Goal: Information Seeking & Learning: Learn about a topic

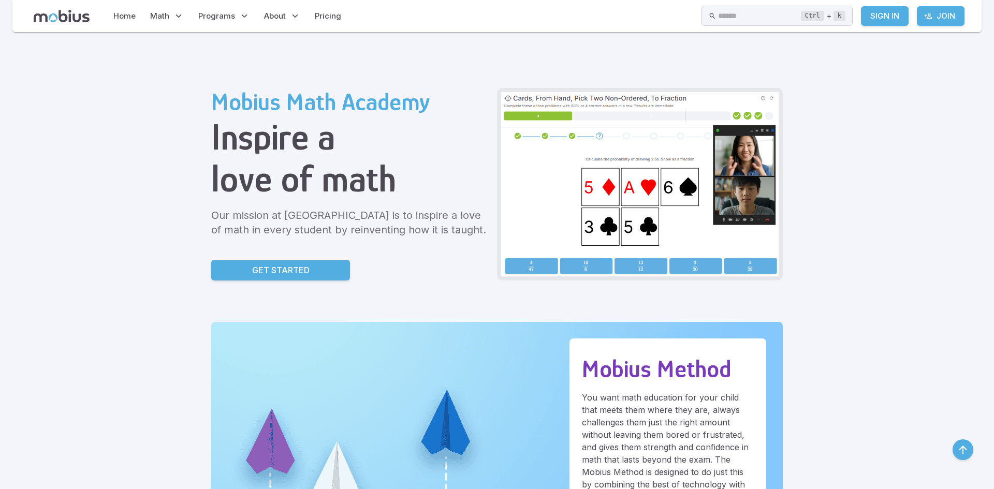
scroll to position [490, 0]
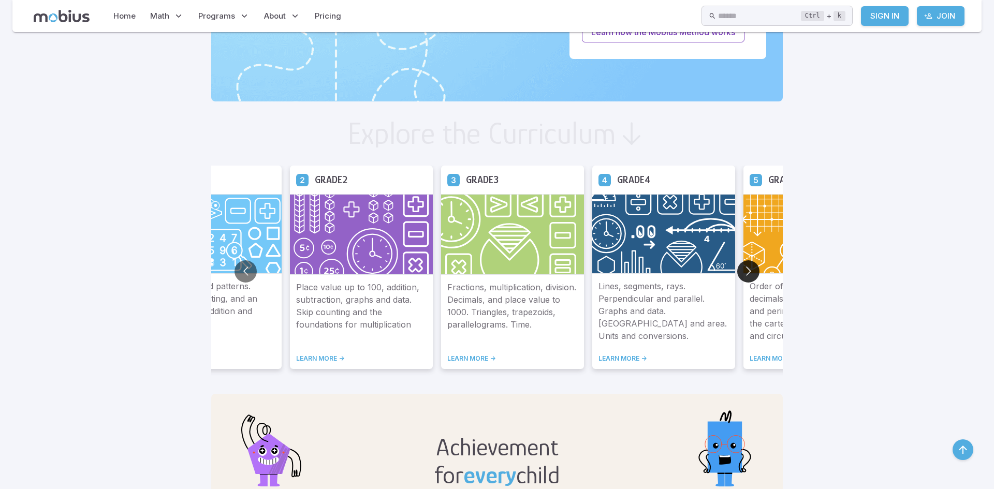
click at [740, 273] on button "Go to next slide" at bounding box center [748, 271] width 22 height 22
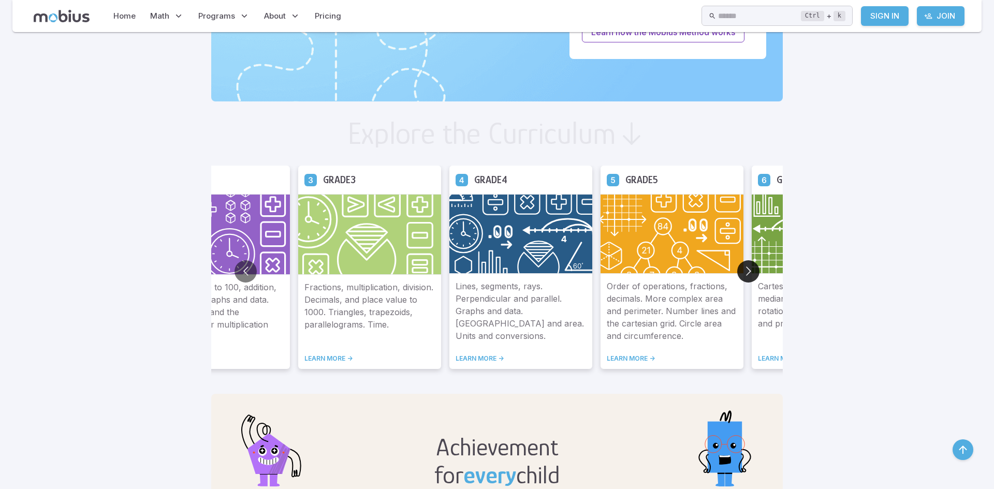
click at [740, 273] on button "Go to next slide" at bounding box center [748, 271] width 22 height 22
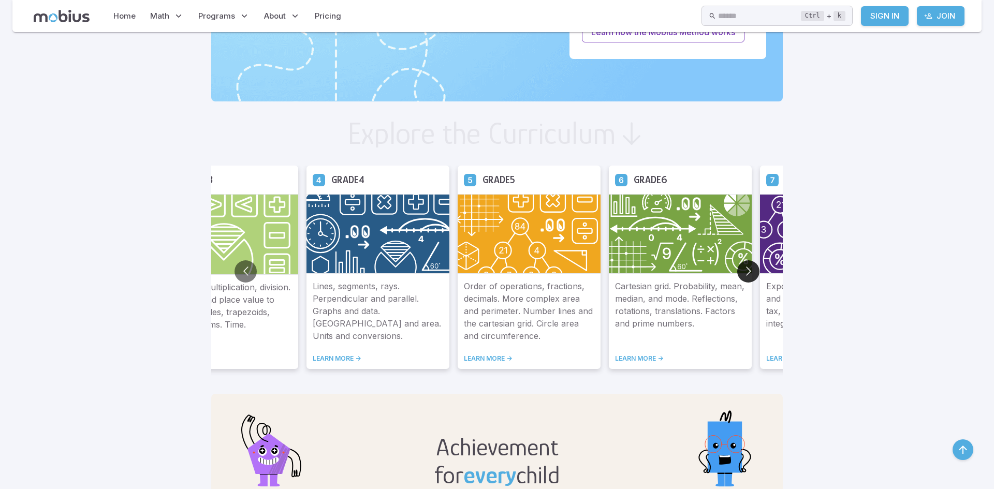
click at [740, 273] on button "Go to next slide" at bounding box center [748, 271] width 22 height 22
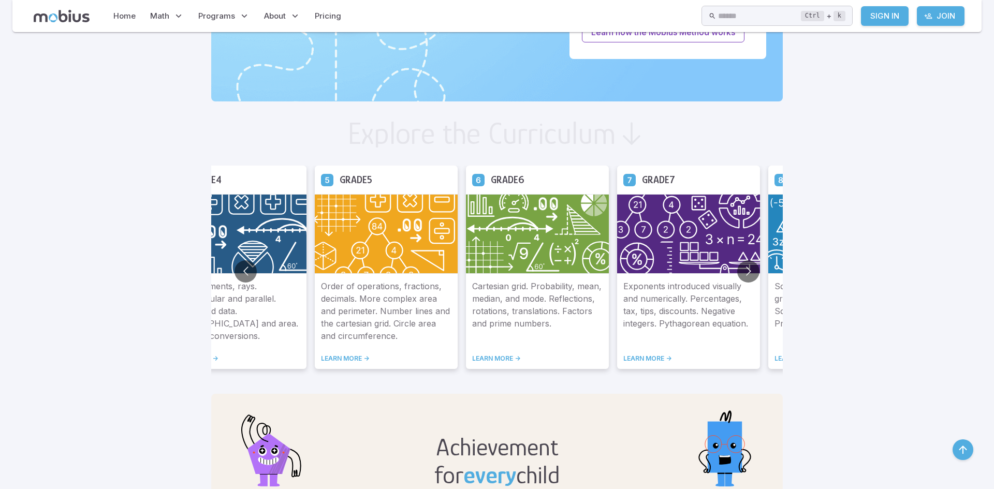
click at [675, 264] on img at bounding box center [688, 234] width 143 height 80
click at [655, 359] on link "LEARN MORE ->" at bounding box center [688, 359] width 130 height 8
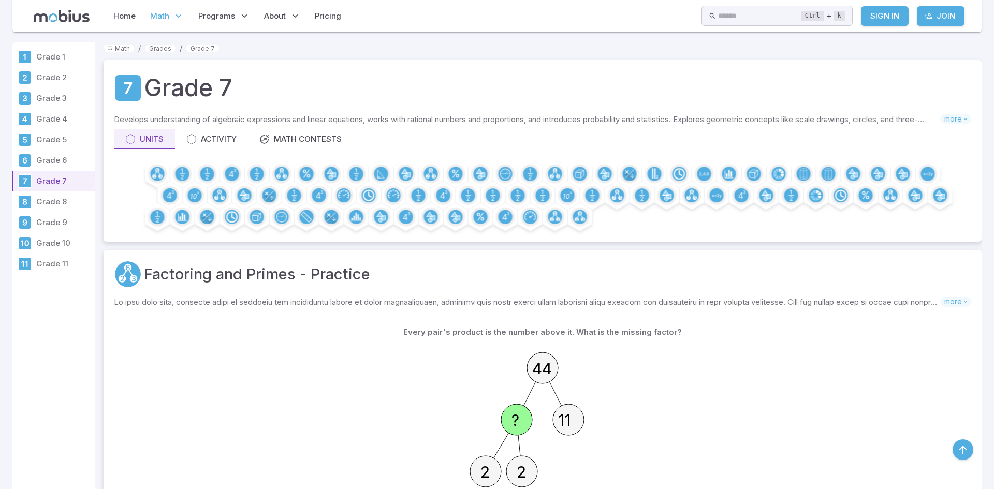
scroll to position [224, 0]
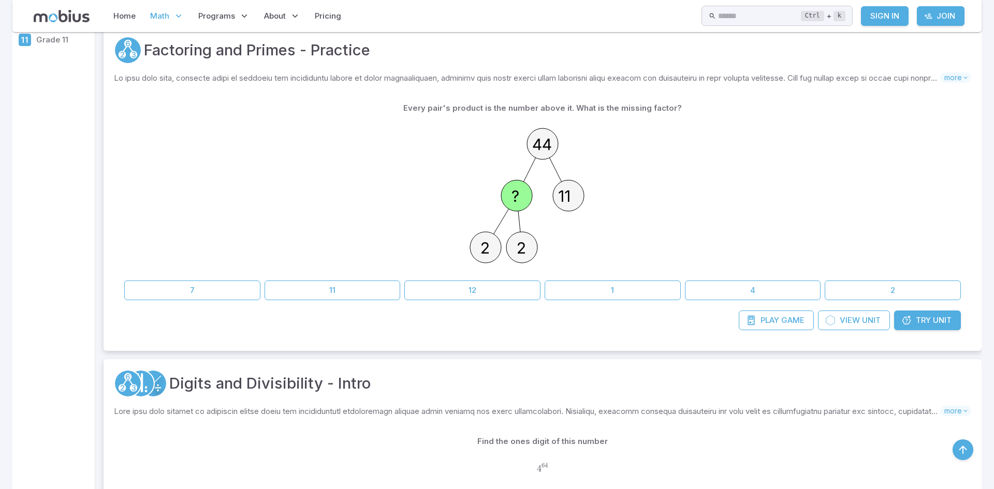
click at [916, 321] on span "Try" at bounding box center [923, 320] width 15 height 11
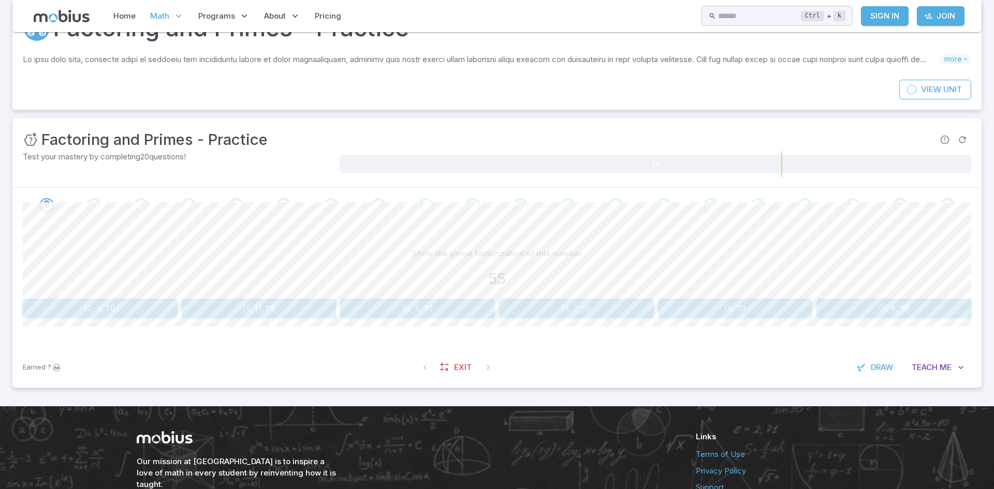
scroll to position [60, 0]
click at [927, 370] on span "Teach" at bounding box center [925, 367] width 26 height 11
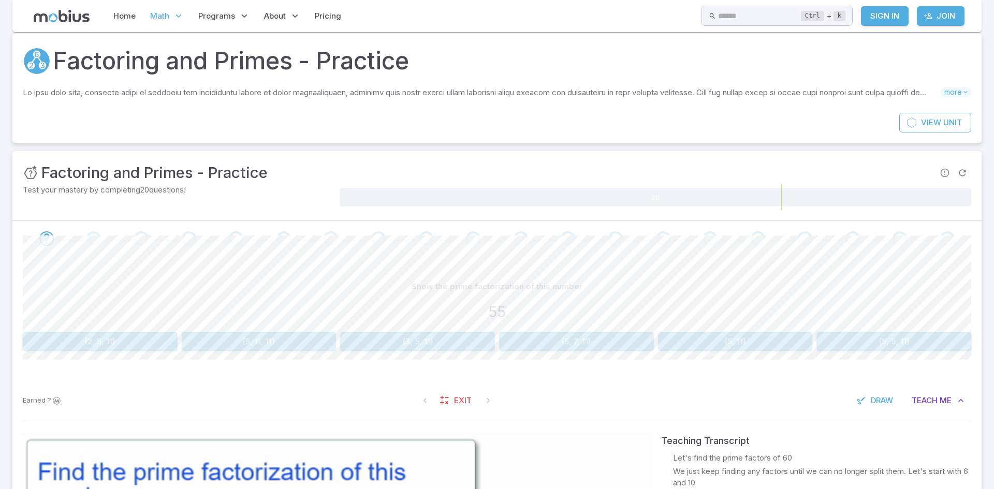
scroll to position [41, 0]
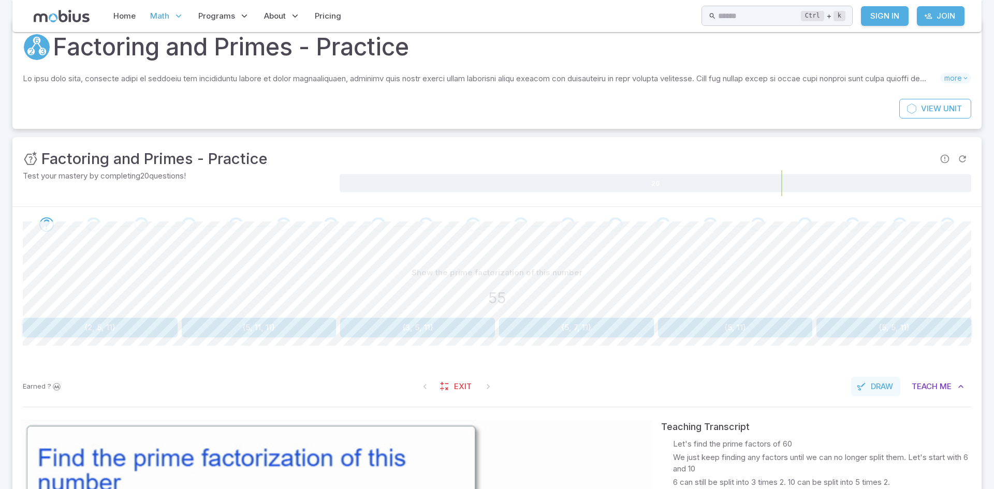
click at [872, 387] on span "Draw" at bounding box center [882, 386] width 22 height 11
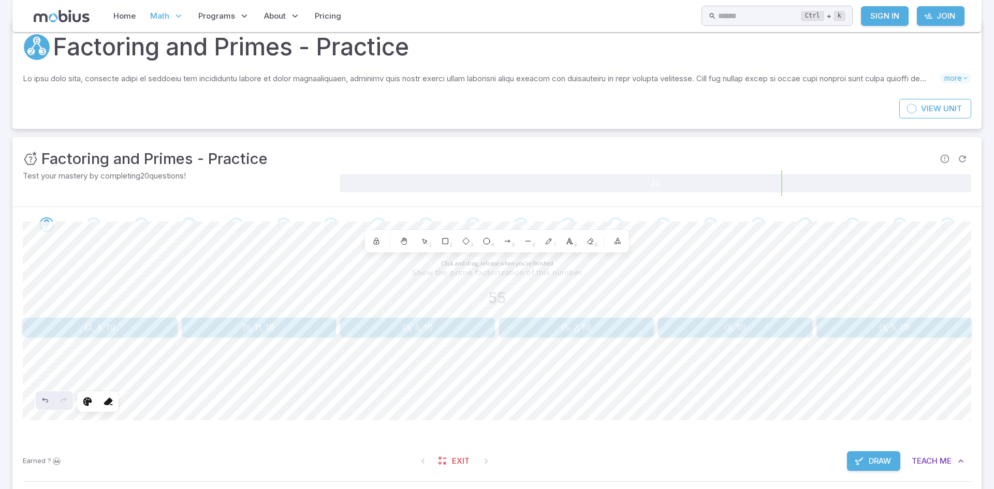
click at [813, 482] on hr at bounding box center [497, 482] width 949 height 1
click at [878, 469] on button "Draw" at bounding box center [873, 462] width 53 height 20
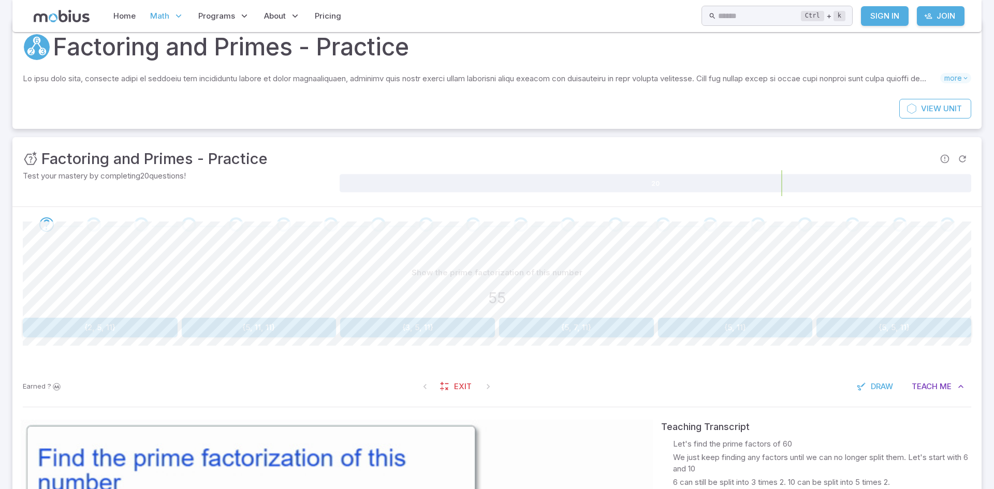
click at [462, 328] on button "{3, 5, 11}" at bounding box center [417, 328] width 155 height 20
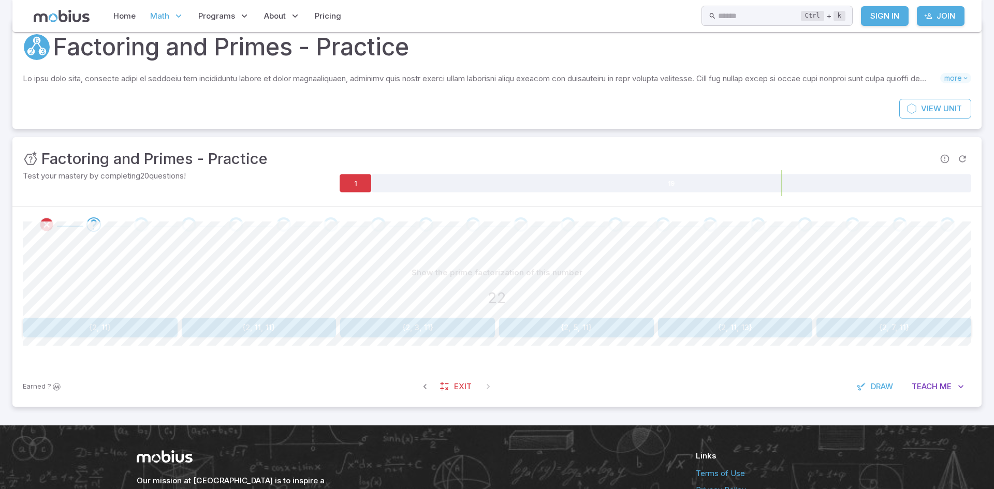
click at [123, 331] on button "{2, 11}" at bounding box center [100, 328] width 155 height 20
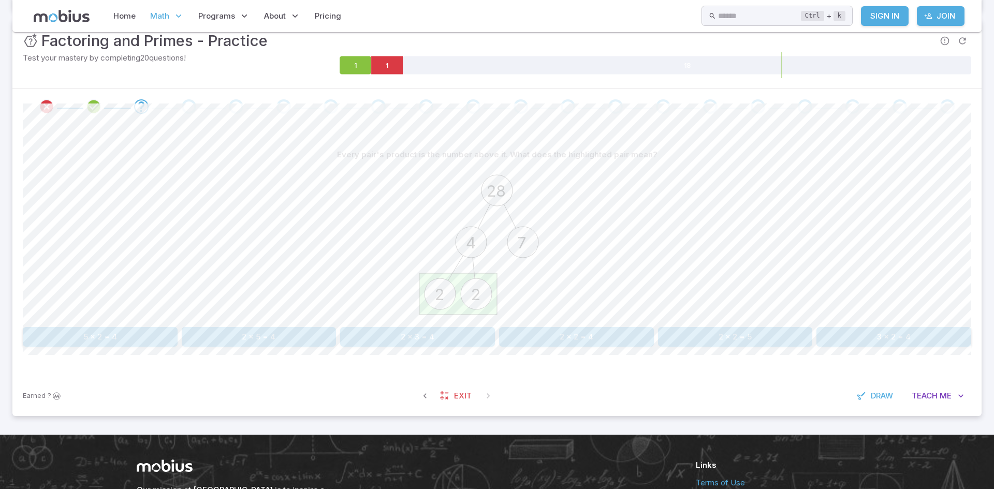
scroll to position [160, 0]
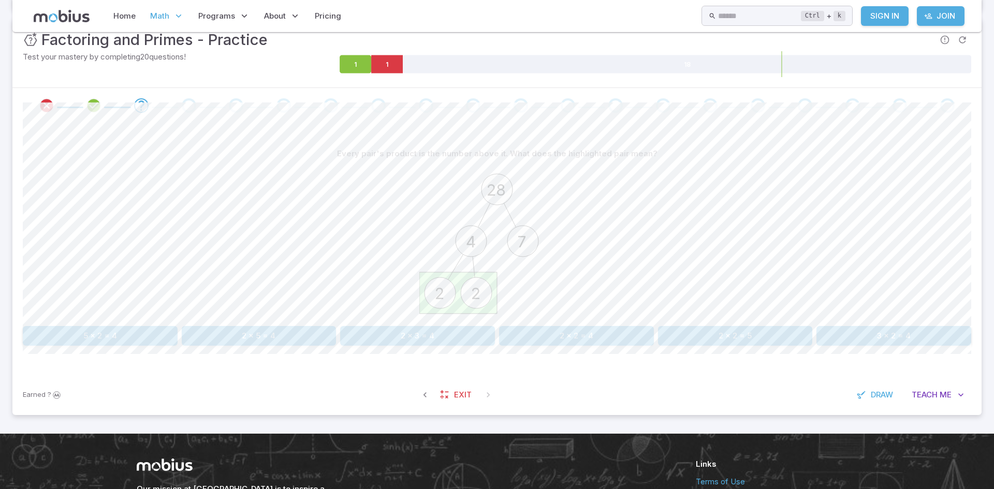
click at [596, 334] on button "2 x 2 = 4" at bounding box center [576, 336] width 155 height 20
click at [310, 336] on button "2 x 2 x 7 x 11" at bounding box center [259, 336] width 155 height 20
click at [529, 389] on div "Earned ? Exit Draw Teach Me" at bounding box center [496, 395] width 969 height 40
click at [584, 338] on button "2 x 2 = 4" at bounding box center [576, 336] width 155 height 20
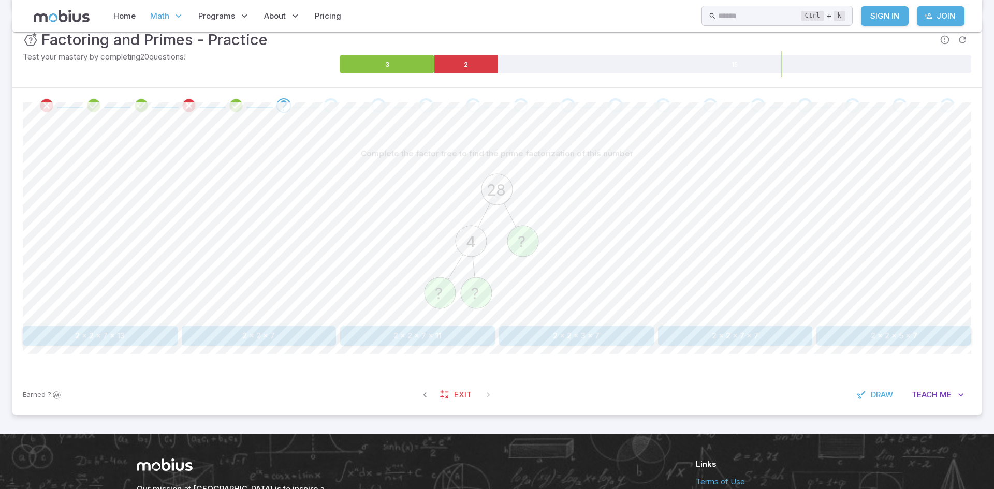
click at [618, 333] on button "2 x 2 x 3 x 7" at bounding box center [576, 336] width 155 height 20
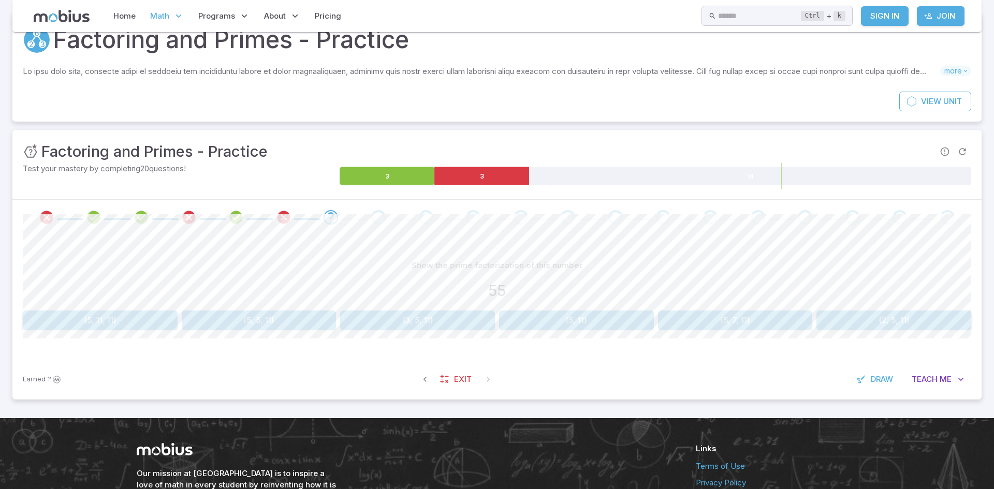
scroll to position [47, 0]
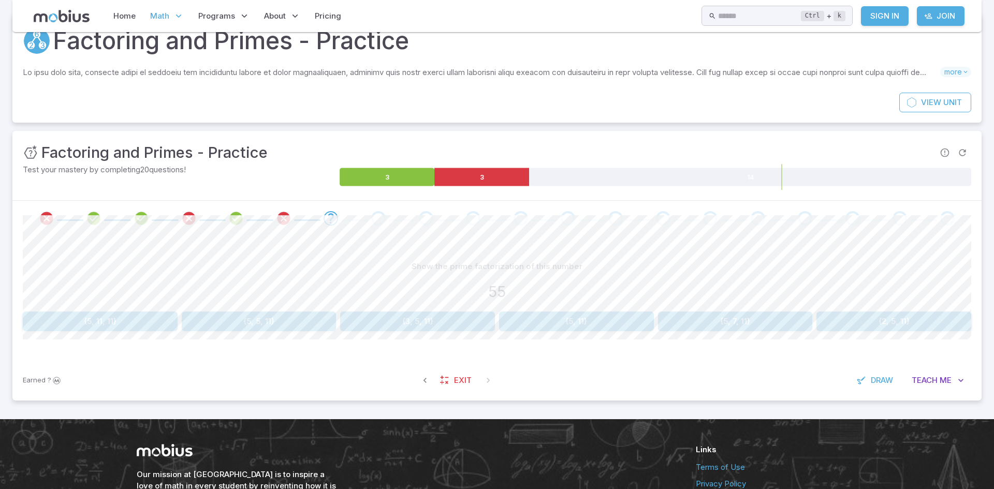
click at [587, 325] on button "{5, 11}" at bounding box center [576, 322] width 155 height 20
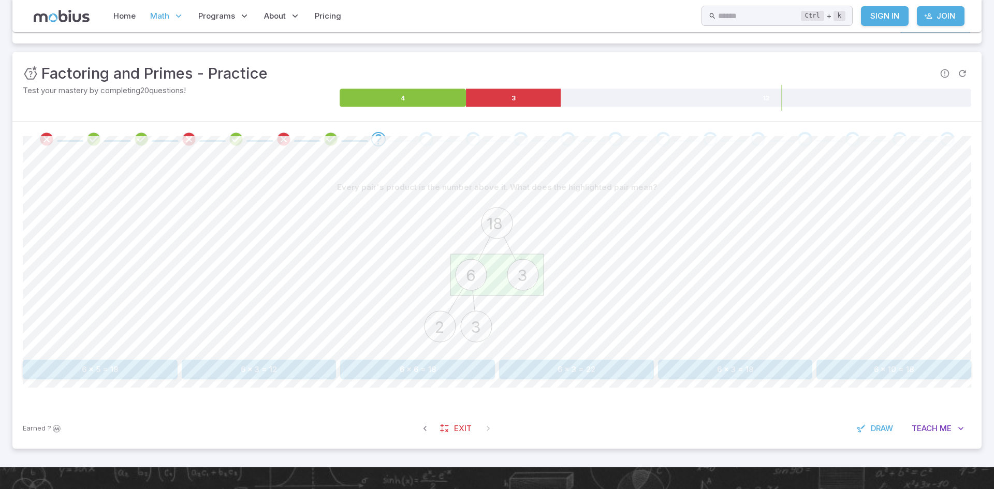
scroll to position [128, 0]
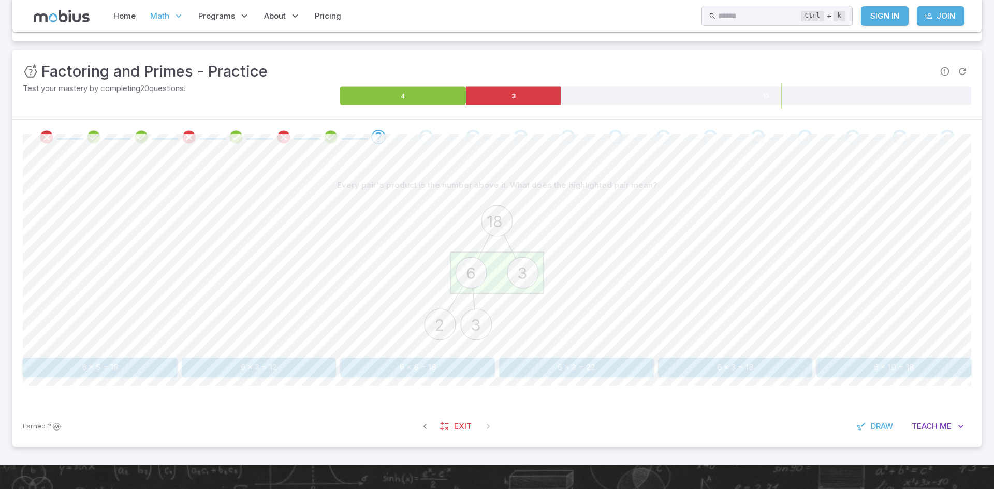
click at [731, 370] on button "6 x 3 = 18" at bounding box center [735, 368] width 155 height 20
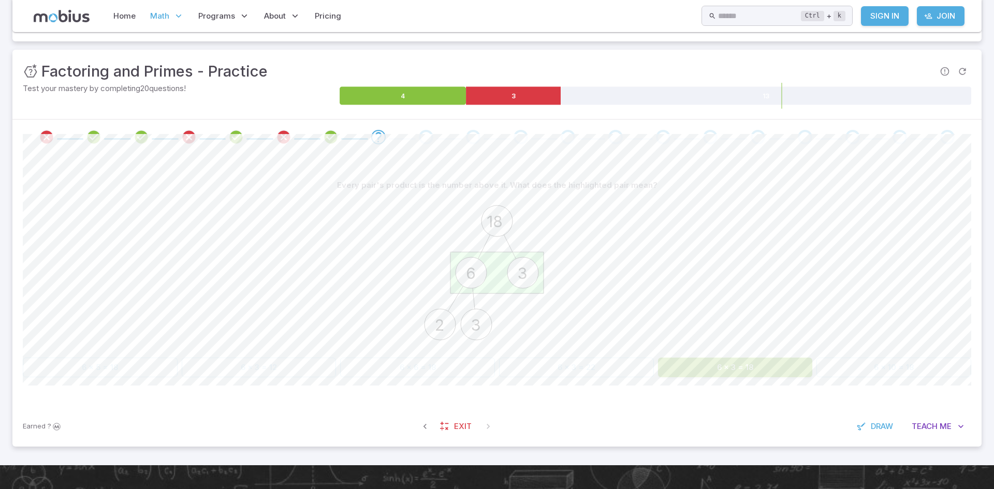
click at [638, 428] on div "Earned ? Exit Draw Teach Me" at bounding box center [496, 426] width 969 height 40
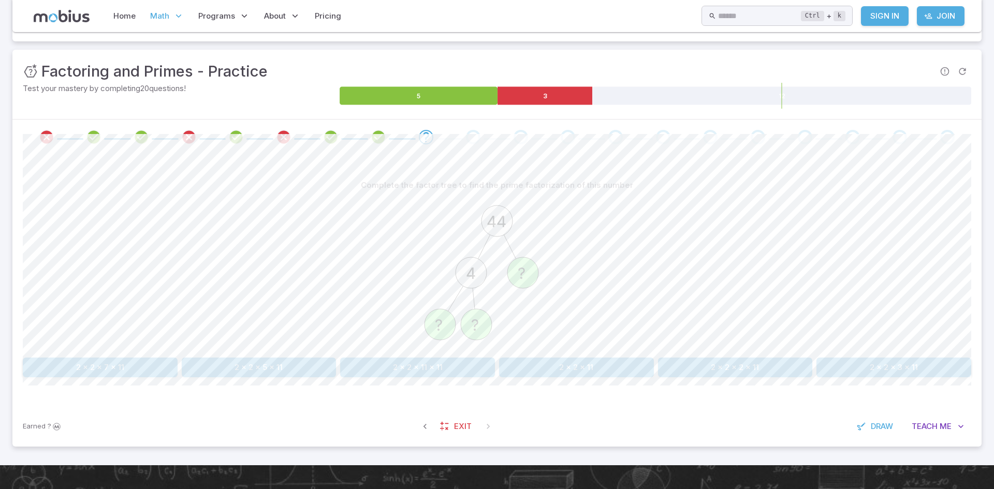
click at [561, 371] on button "2 x 2 x 11" at bounding box center [576, 368] width 155 height 20
click at [867, 369] on button "2 x 5 x 5 x 11" at bounding box center [894, 368] width 155 height 20
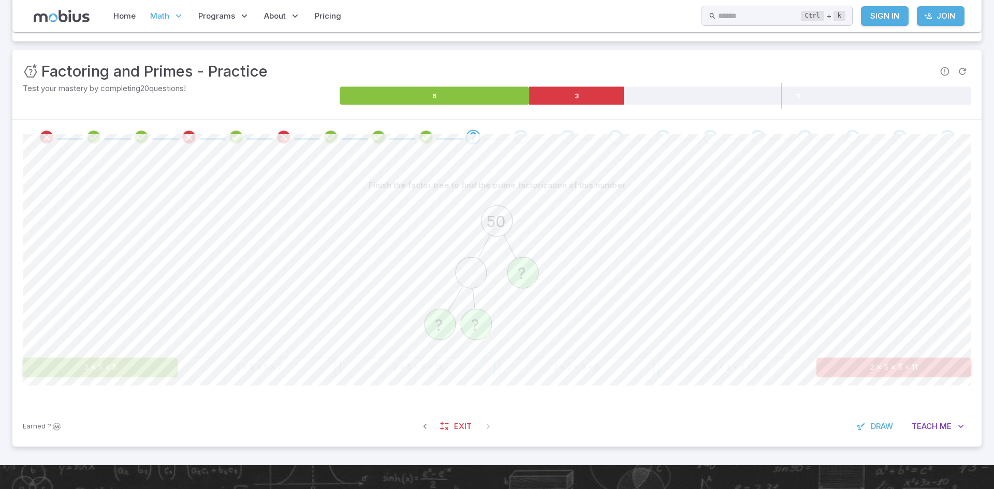
click at [102, 381] on div "Finish the factor tree to find the prime factorization of this number 50 ? ? ? …" at bounding box center [497, 281] width 949 height 252
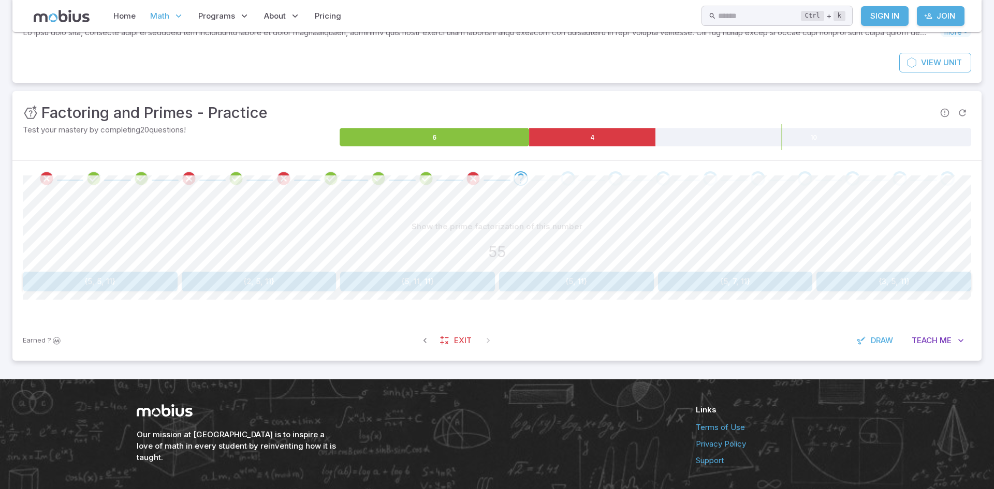
scroll to position [82, 0]
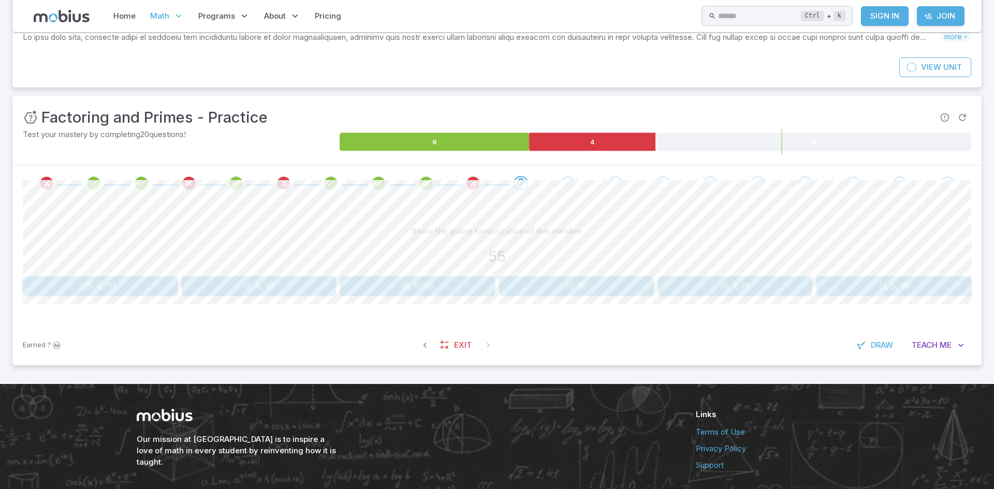
click at [613, 277] on button "{5, 11}" at bounding box center [576, 286] width 155 height 20
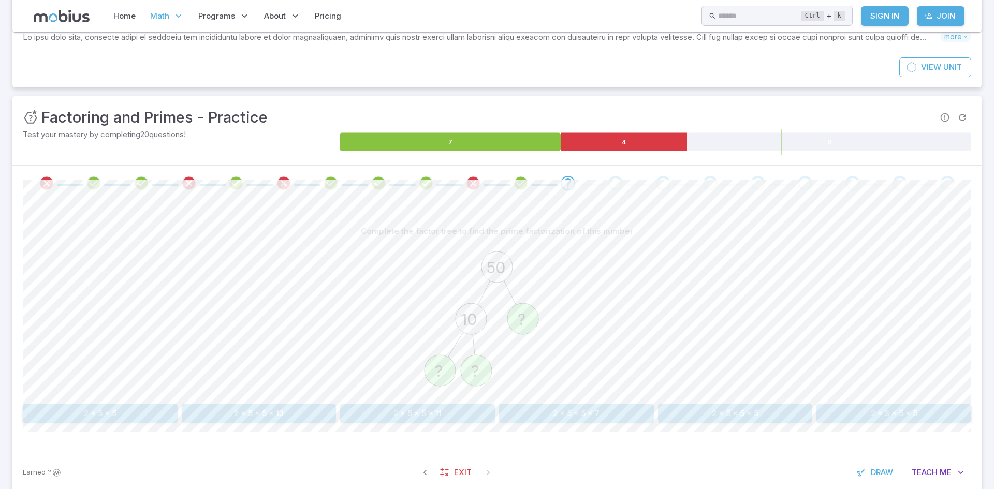
click at [105, 414] on button "2 x 5 x 5" at bounding box center [100, 414] width 155 height 20
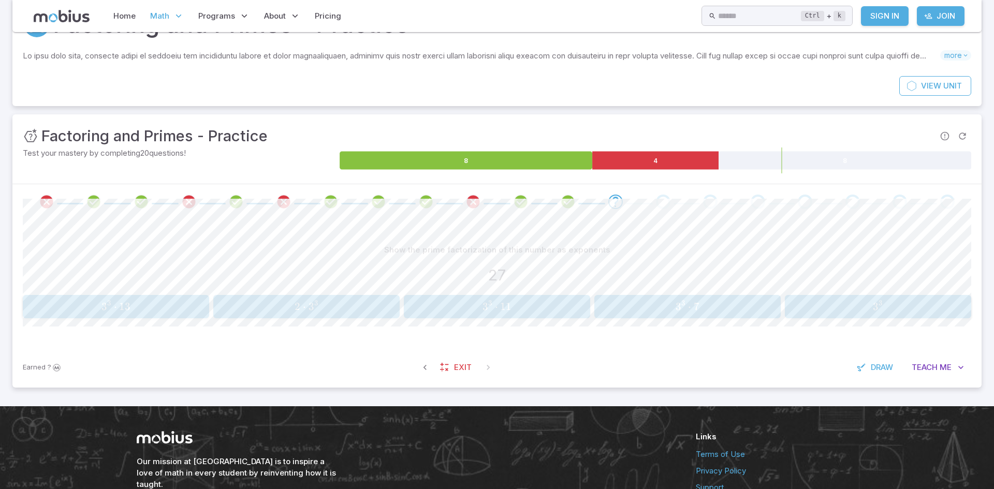
scroll to position [63, 0]
click at [753, 307] on span "3 3 ⋅ 7" at bounding box center [688, 307] width 180 height 13
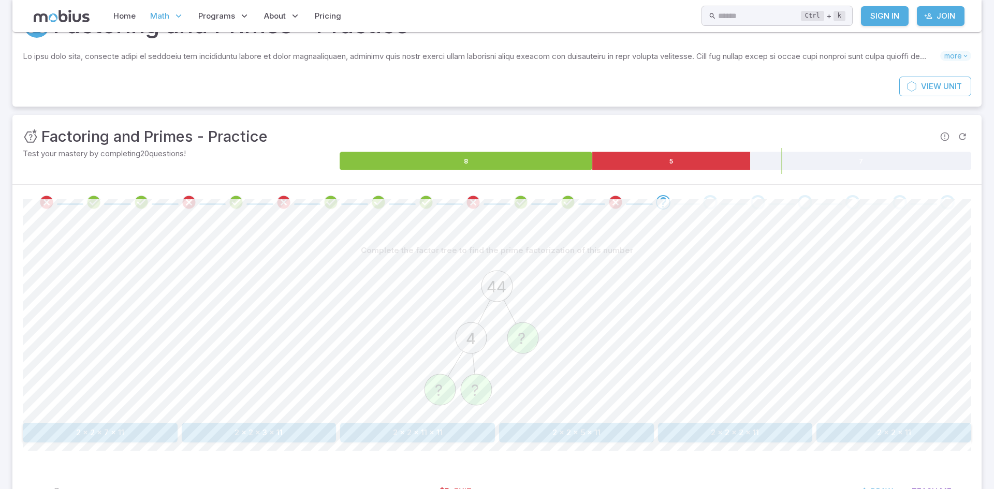
click at [426, 437] on button "2 x 2 x 11 x 11" at bounding box center [417, 433] width 155 height 20
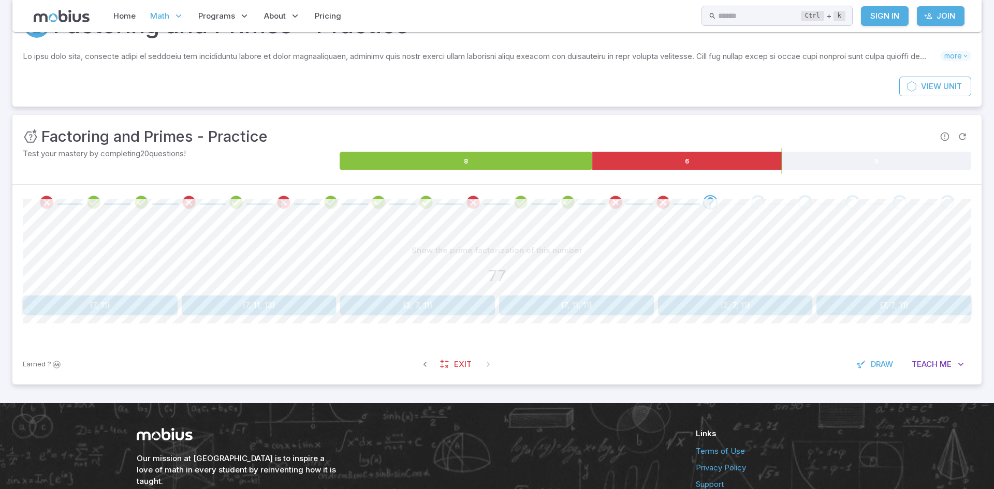
click at [83, 314] on button "{7, 11}" at bounding box center [100, 306] width 155 height 20
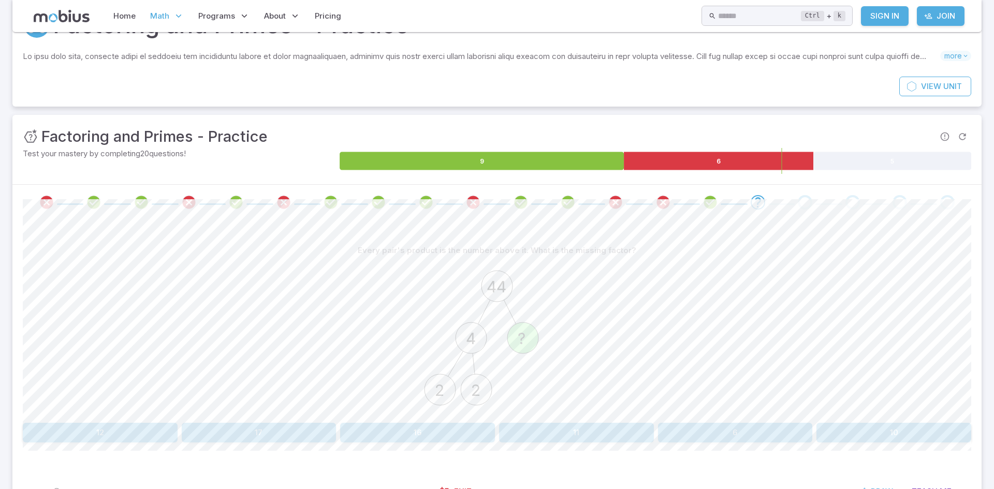
click at [608, 433] on button "11" at bounding box center [576, 433] width 155 height 20
click at [437, 425] on button "2 x 5 x 5 x 5" at bounding box center [417, 433] width 155 height 20
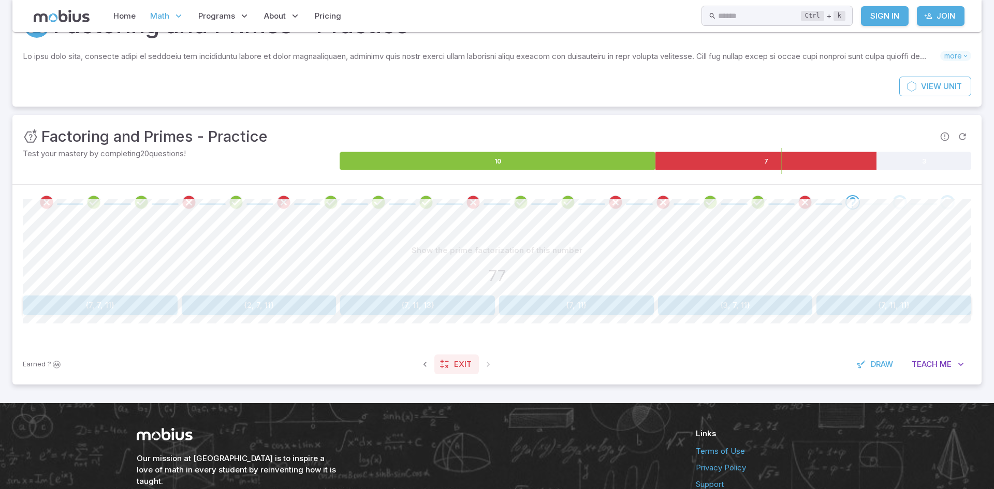
click at [448, 367] on icon at bounding box center [445, 364] width 10 height 10
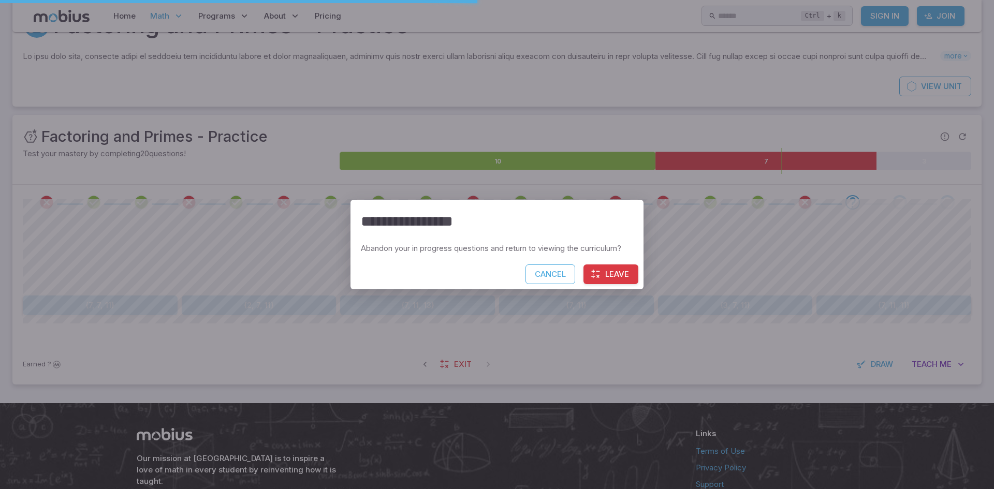
click at [604, 273] on button "Leave" at bounding box center [611, 275] width 55 height 20
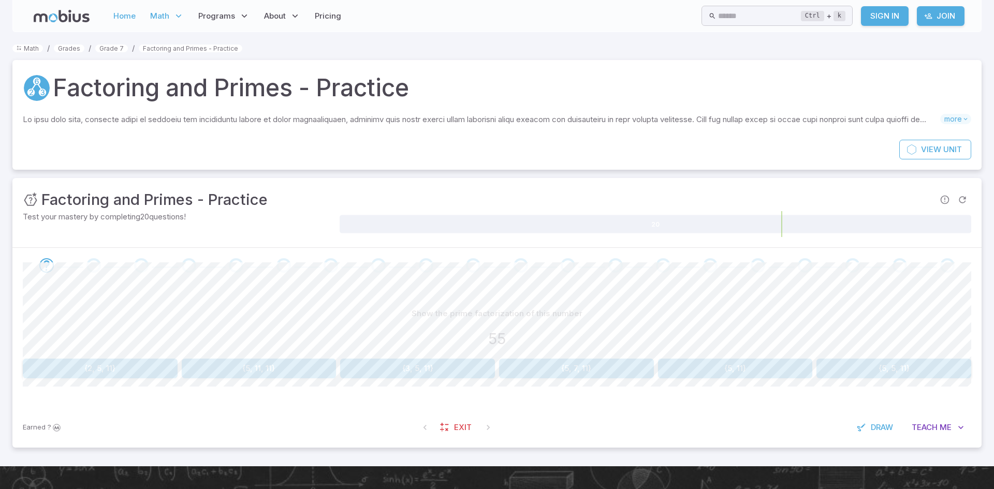
click at [112, 11] on link "Home" at bounding box center [124, 16] width 28 height 24
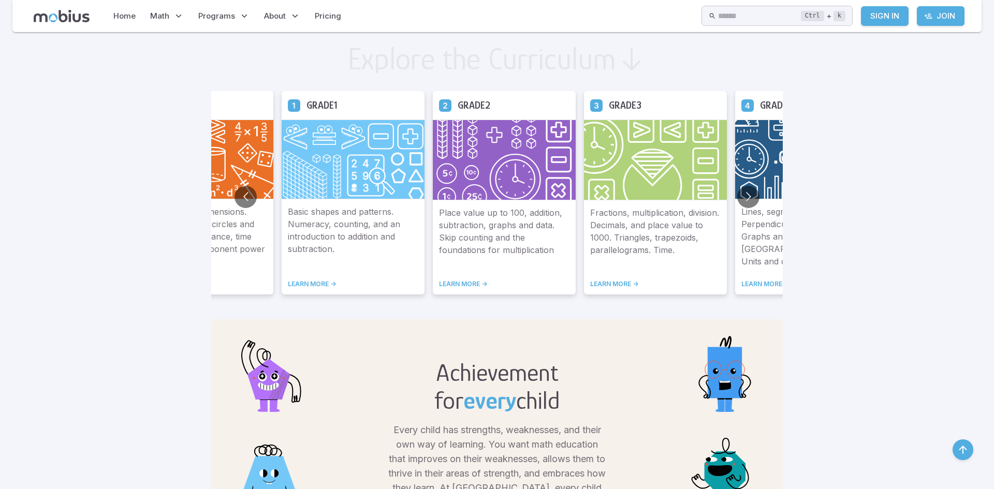
scroll to position [563, 0]
click at [241, 209] on p "Pythagoras in 3 dimensions. Area of sectors of circles and donuts. Speed, dista…" at bounding box center [202, 238] width 130 height 62
click at [244, 192] on button "Go to previous slide" at bounding box center [246, 198] width 22 height 22
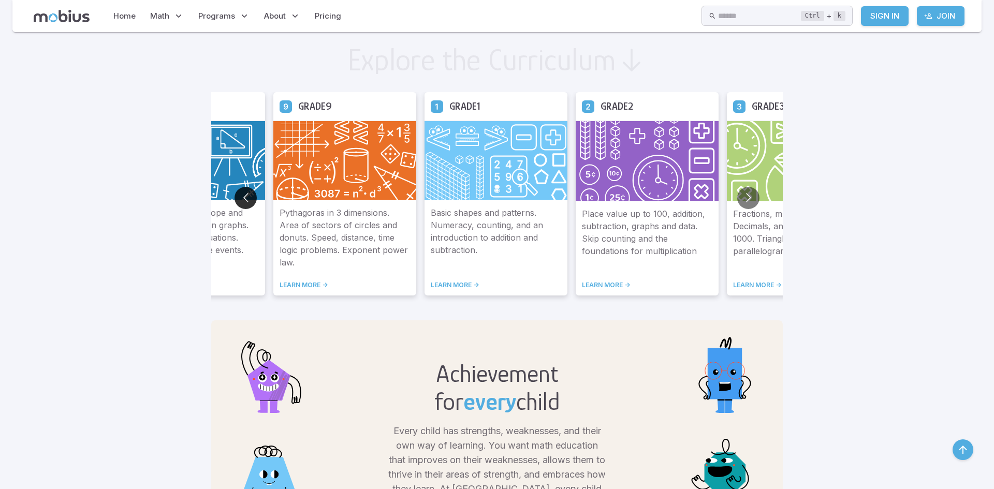
click at [244, 192] on button "Go to previous slide" at bounding box center [246, 198] width 22 height 22
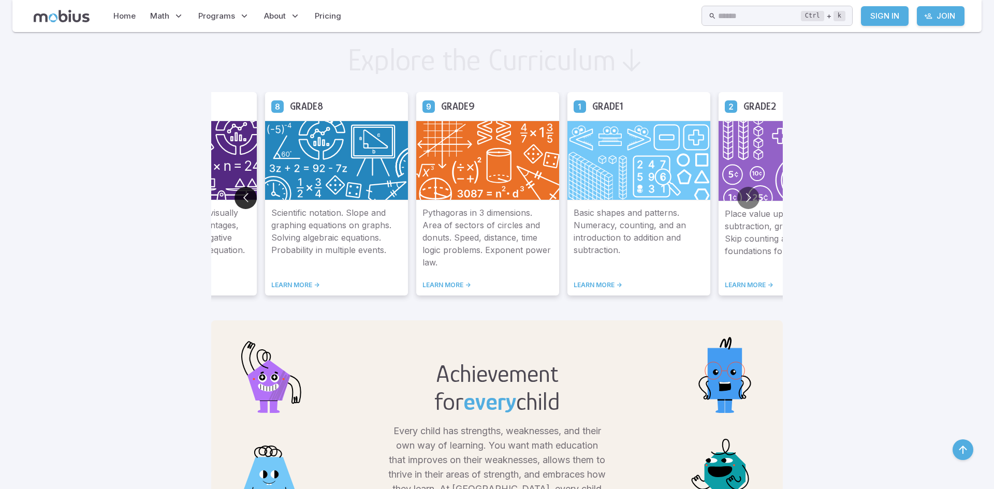
click at [244, 192] on button "Go to previous slide" at bounding box center [246, 198] width 22 height 22
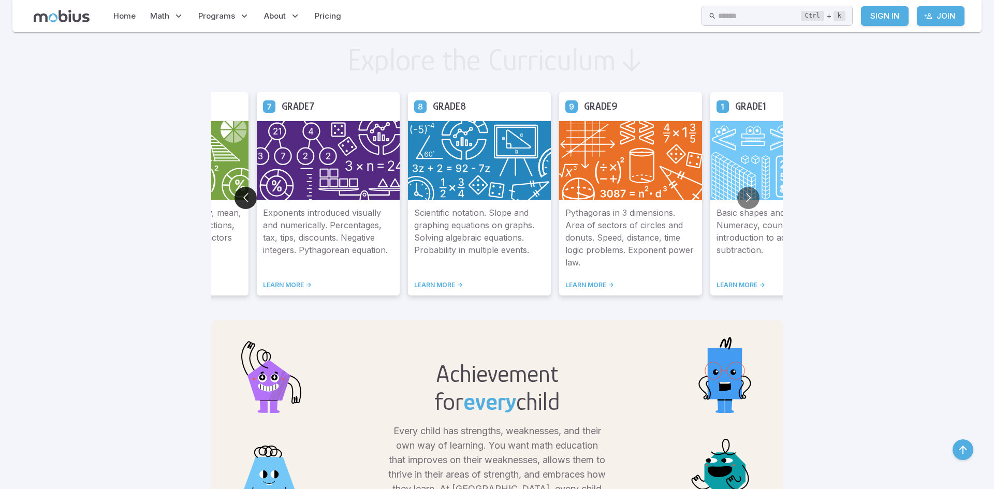
click at [245, 191] on button "Go to previous slide" at bounding box center [246, 198] width 22 height 22
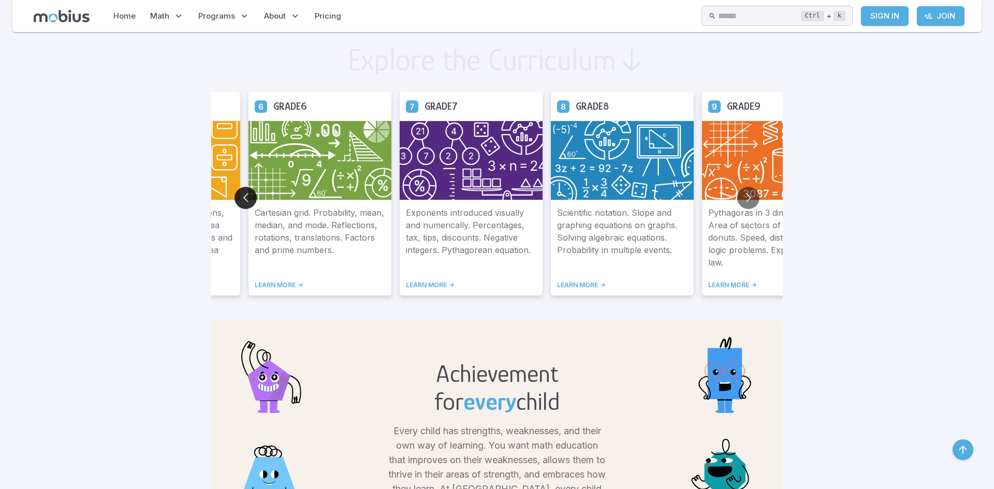
click at [245, 191] on button "Go to previous slide" at bounding box center [246, 198] width 22 height 22
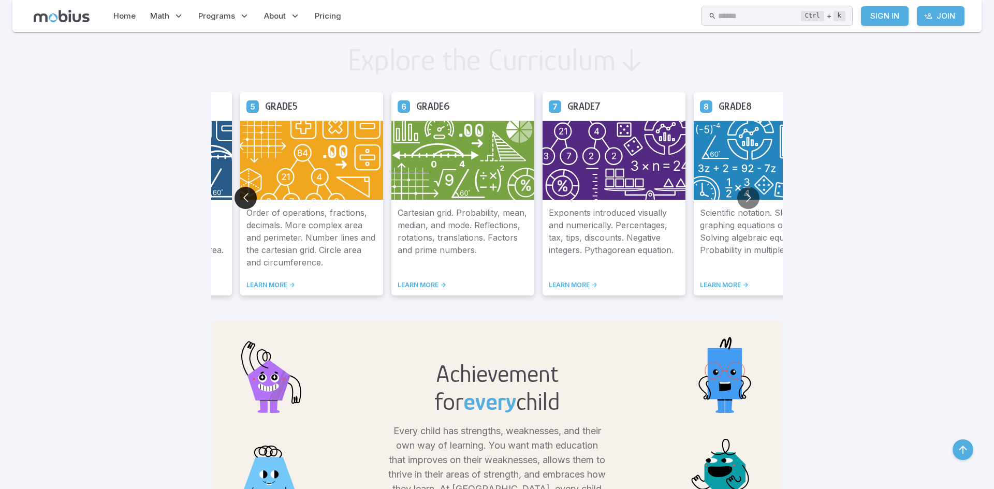
click at [245, 191] on button "Go to previous slide" at bounding box center [246, 198] width 22 height 22
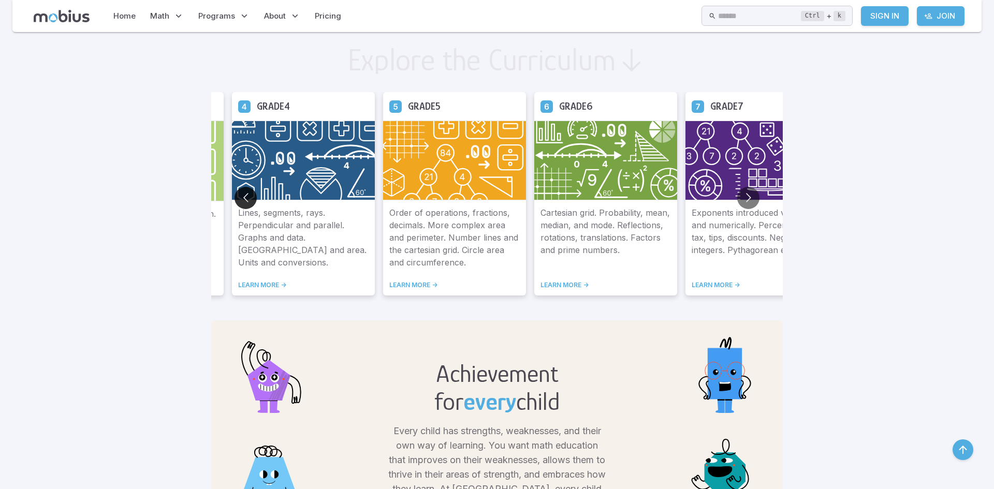
click at [245, 191] on button "Go to previous slide" at bounding box center [246, 198] width 22 height 22
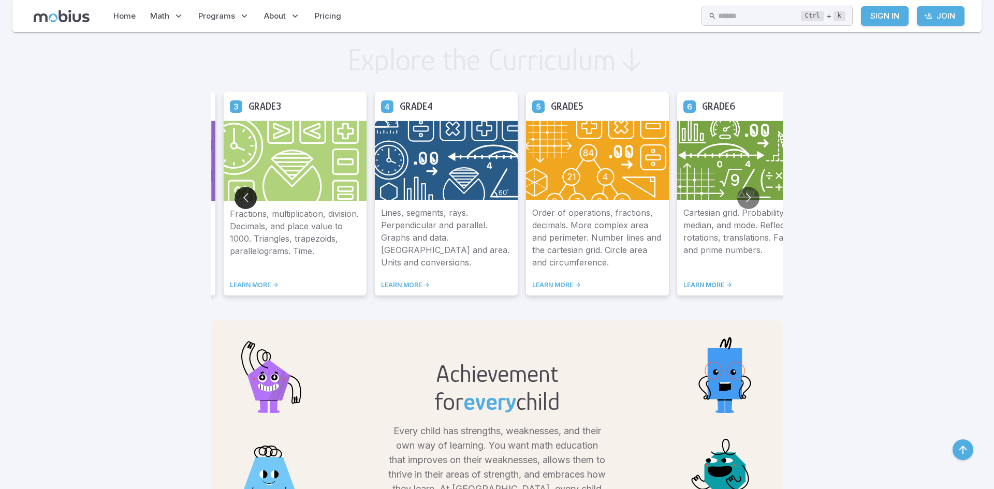
click at [245, 191] on button "Go to previous slide" at bounding box center [246, 198] width 22 height 22
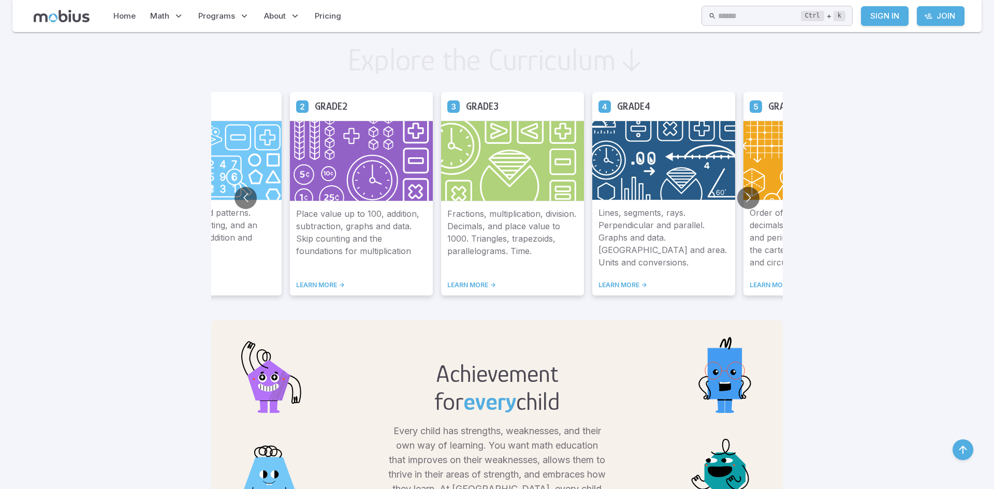
click at [498, 154] on img at bounding box center [512, 161] width 143 height 81
click at [477, 282] on link "LEARN MORE ->" at bounding box center [512, 285] width 130 height 8
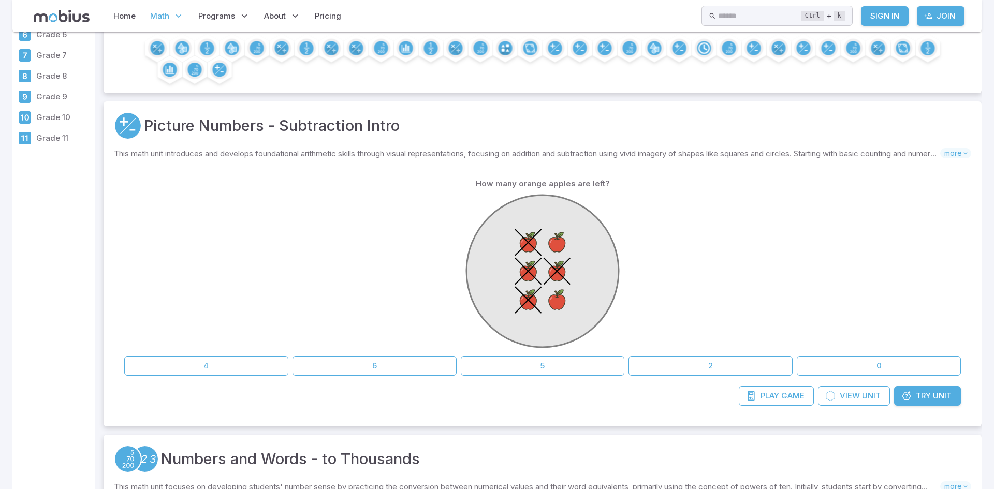
scroll to position [124, 0]
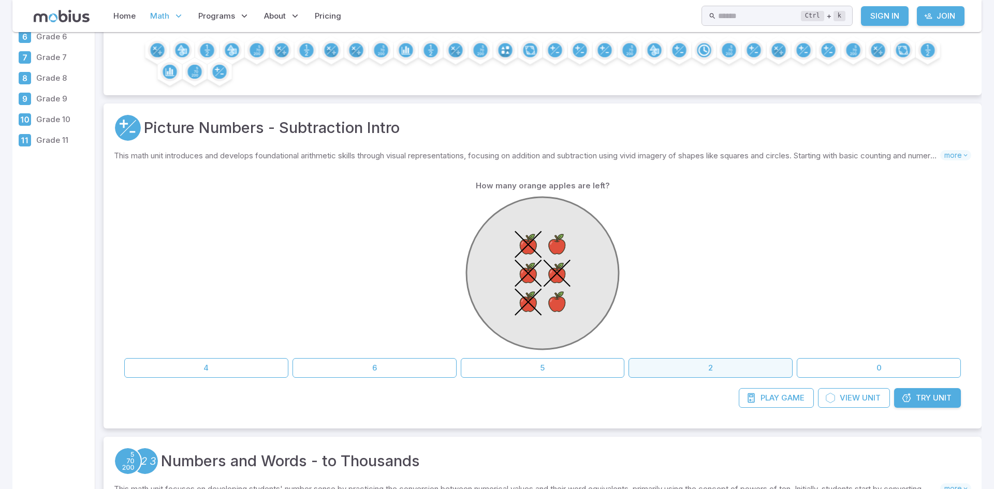
click at [719, 361] on button "2" at bounding box center [711, 368] width 164 height 20
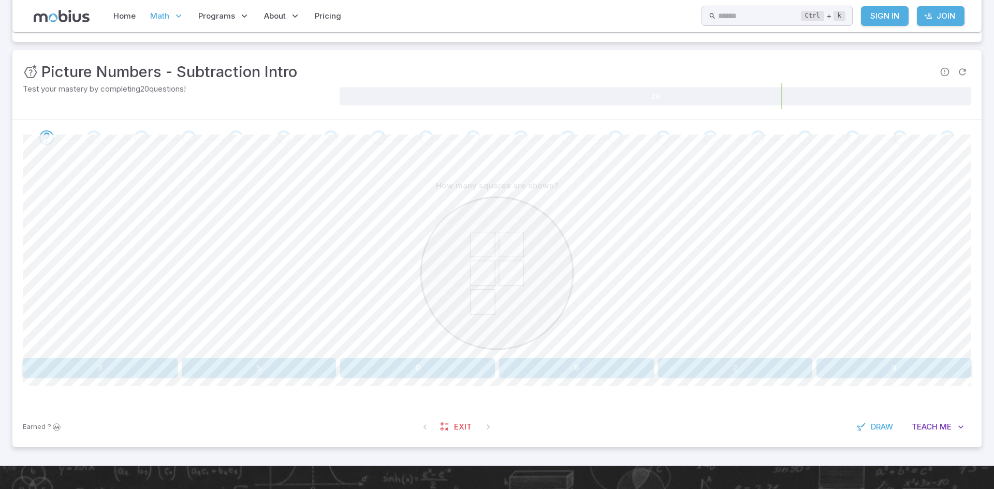
scroll to position [128, 0]
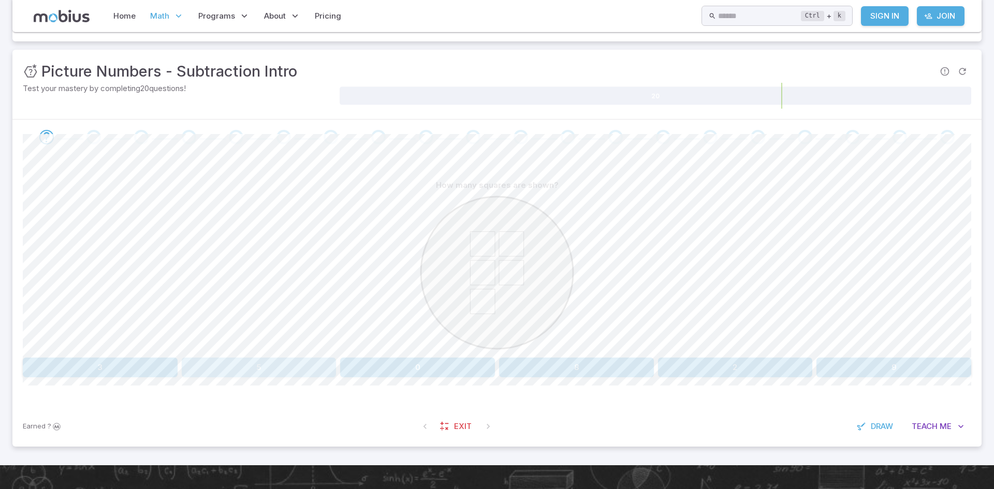
click at [303, 359] on button "5" at bounding box center [259, 368] width 155 height 20
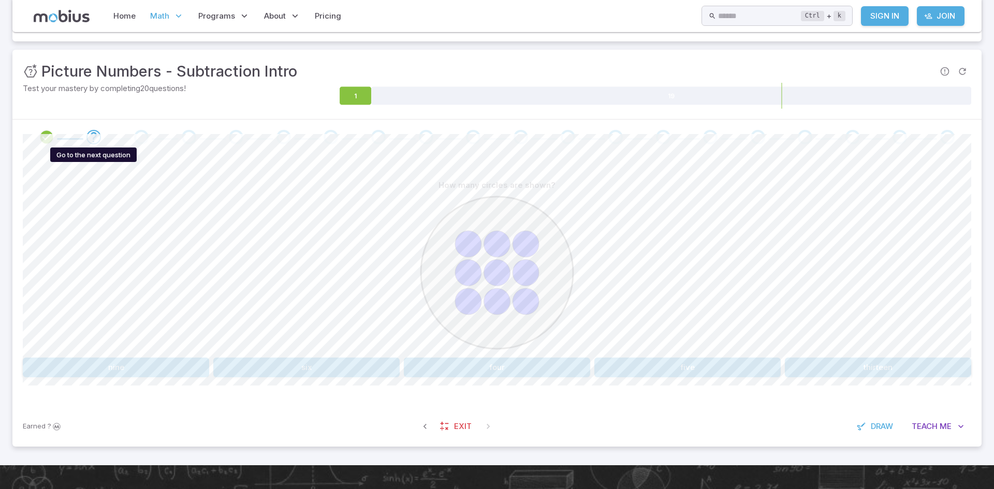
click at [94, 137] on icon "Go to the next question" at bounding box center [94, 137] width 12 height 12
click at [127, 361] on button "nine" at bounding box center [116, 368] width 186 height 20
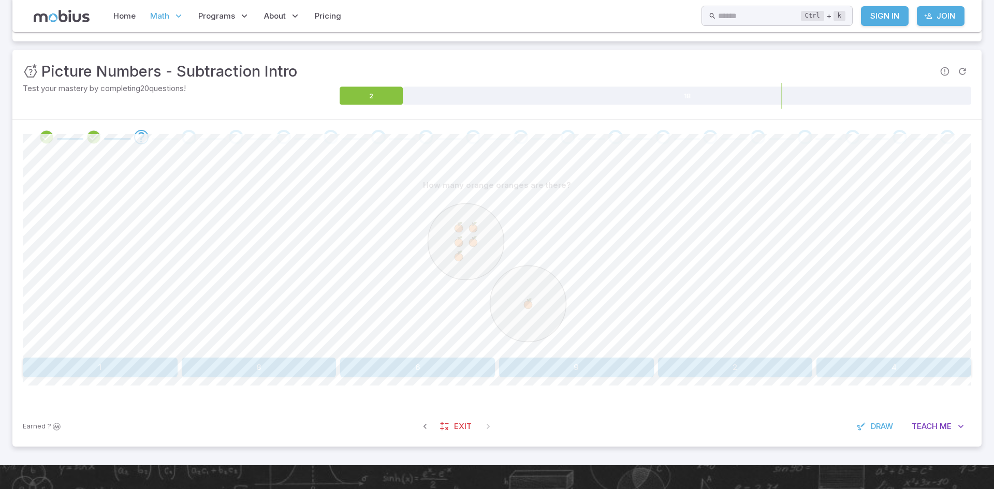
click at [434, 367] on button "6" at bounding box center [417, 368] width 155 height 20
click at [515, 377] on button "9" at bounding box center [497, 368] width 186 height 20
click at [649, 361] on button "1" at bounding box center [616, 368] width 234 height 20
click at [826, 363] on button "2" at bounding box center [854, 368] width 234 height 20
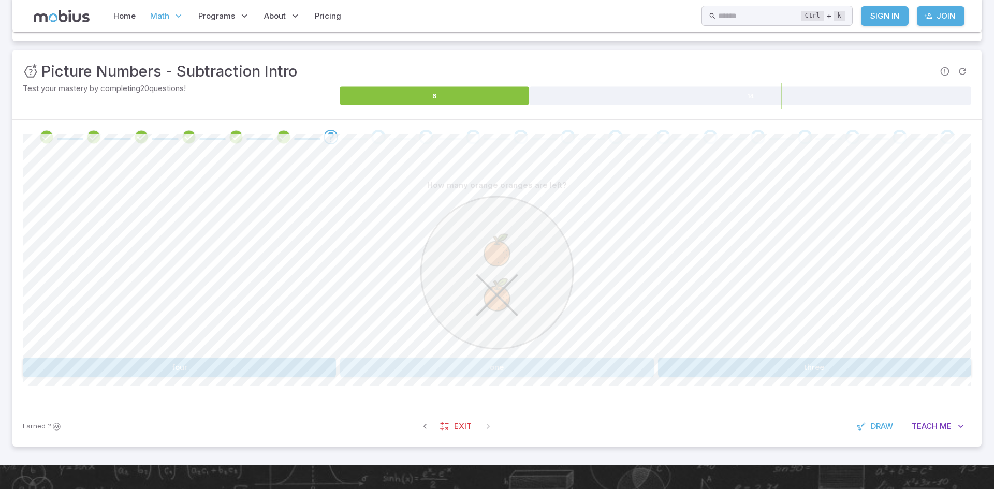
click at [542, 362] on button "one" at bounding box center [496, 368] width 313 height 20
click at [551, 366] on button "2 - 1" at bounding box center [576, 368] width 155 height 20
click at [550, 366] on button "four" at bounding box center [497, 368] width 186 height 20
click at [151, 369] on button "7 + 2" at bounding box center [100, 368] width 155 height 20
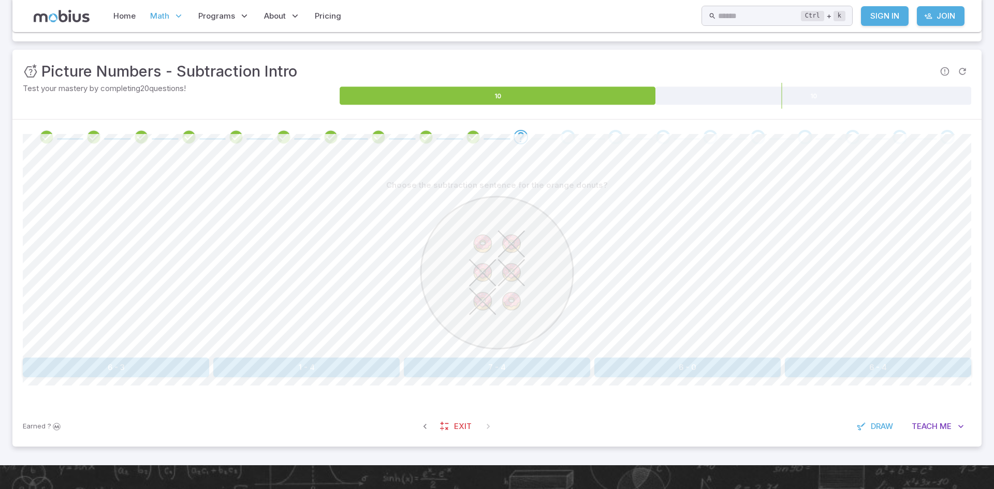
click at [893, 364] on button "6 - 4" at bounding box center [878, 368] width 186 height 20
click at [199, 376] on button "5 - 1" at bounding box center [140, 368] width 234 height 20
click at [387, 365] on button "4 - 3" at bounding box center [417, 368] width 155 height 20
click at [140, 362] on button "five" at bounding box center [116, 368] width 186 height 20
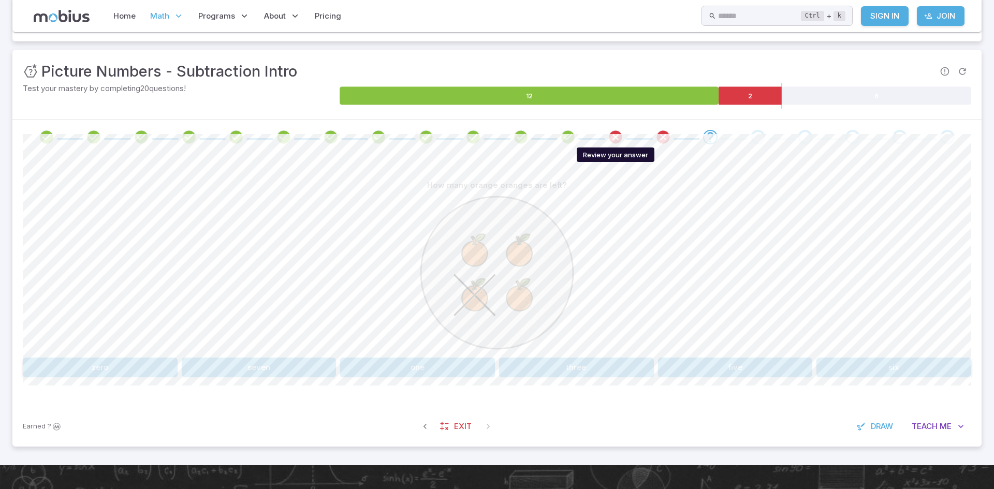
click at [615, 135] on icon "Review your answer" at bounding box center [616, 137] width 16 height 16
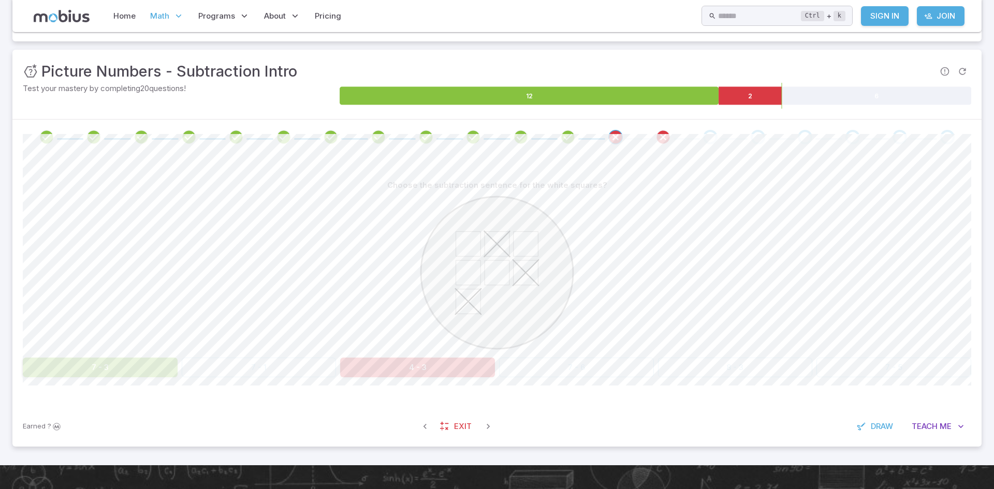
click at [144, 363] on button "7 - 3" at bounding box center [100, 368] width 155 height 20
click at [795, 352] on div at bounding box center [497, 274] width 949 height 158
click at [709, 135] on div "Go to the next question" at bounding box center [710, 137] width 14 height 14
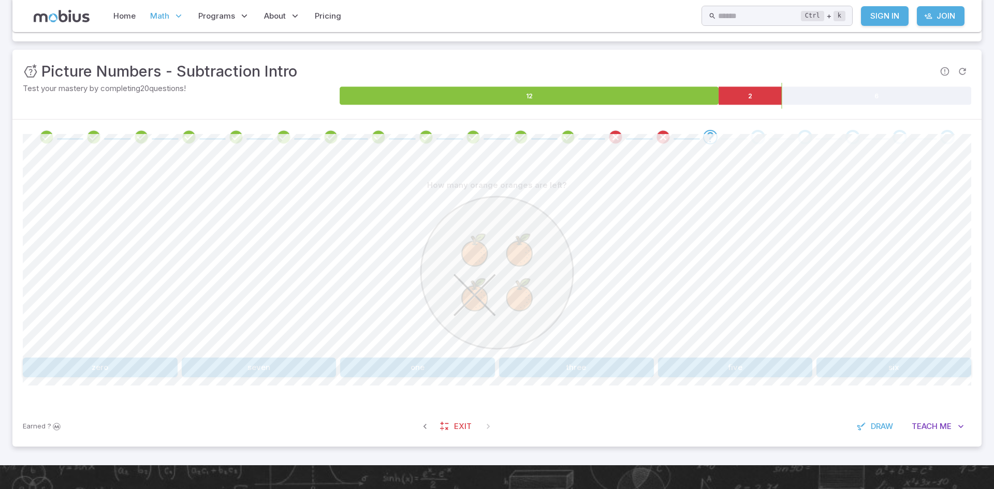
click at [556, 363] on button "three" at bounding box center [576, 368] width 155 height 20
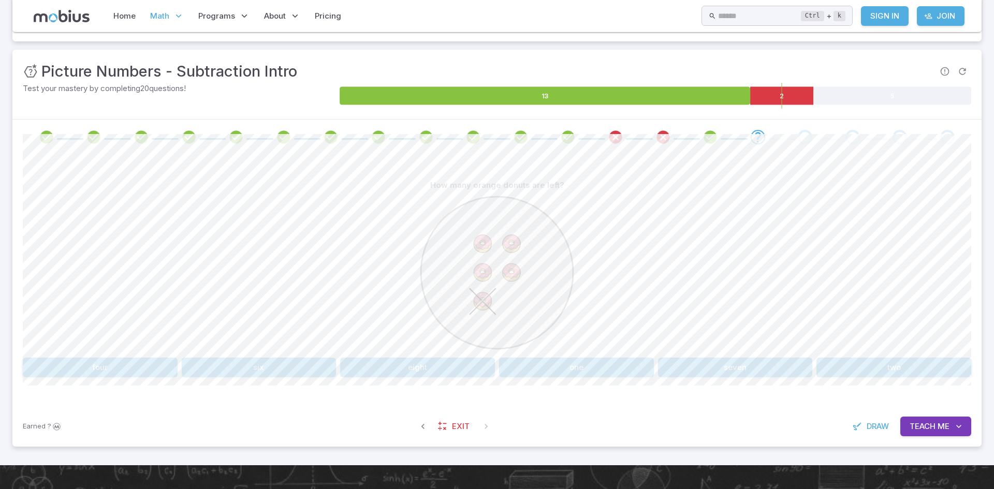
click at [122, 370] on button "four" at bounding box center [100, 368] width 155 height 20
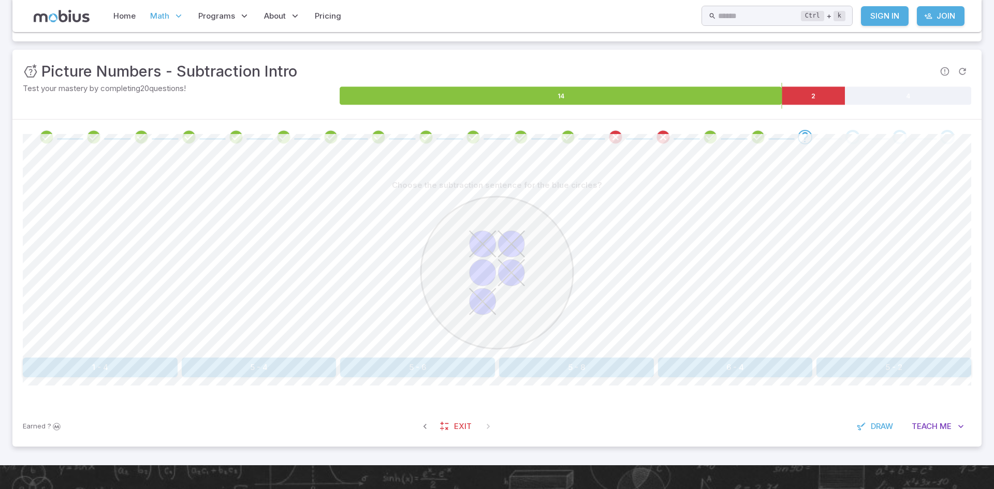
click at [94, 362] on button "1 - 4" at bounding box center [100, 368] width 155 height 20
click at [120, 372] on button "4 + 2" at bounding box center [100, 368] width 155 height 20
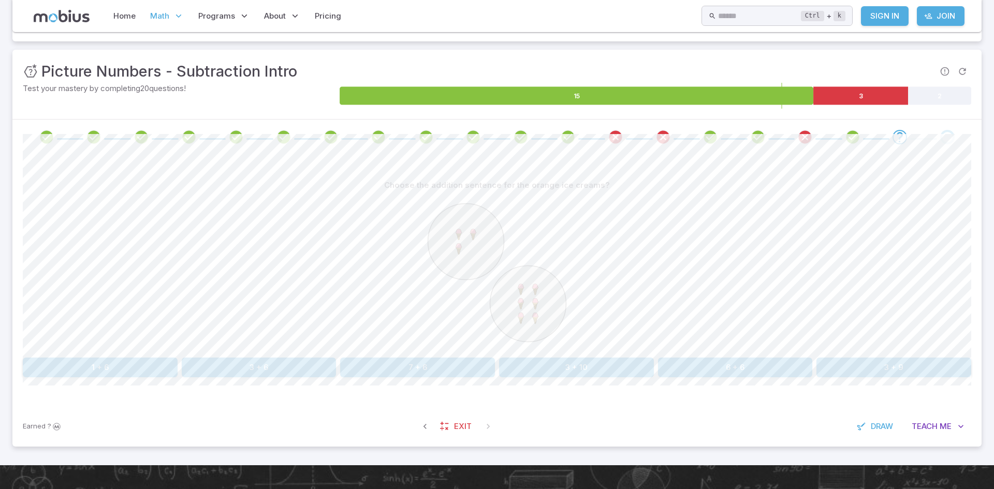
click at [336, 375] on div "1 + 6 3 + 6 7 + 6 3 + 10 6 + 6 3 + 9" at bounding box center [497, 368] width 949 height 20
click at [308, 370] on button "3 + 6" at bounding box center [259, 368] width 155 height 20
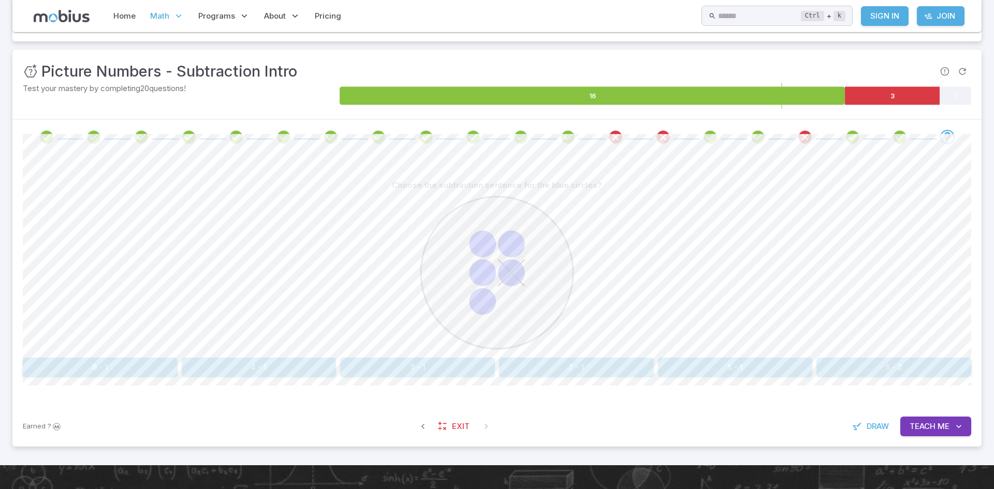
click at [308, 370] on button "4 - 1" at bounding box center [259, 368] width 155 height 20
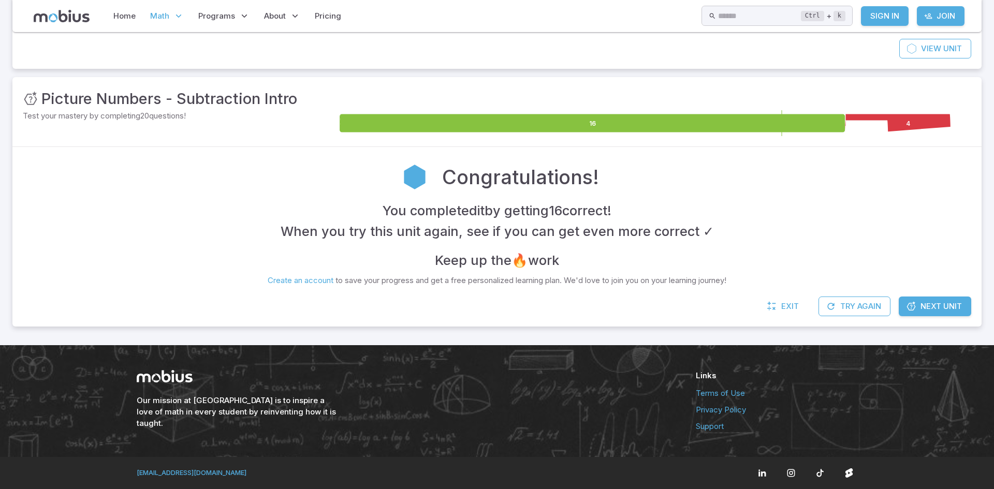
scroll to position [101, 0]
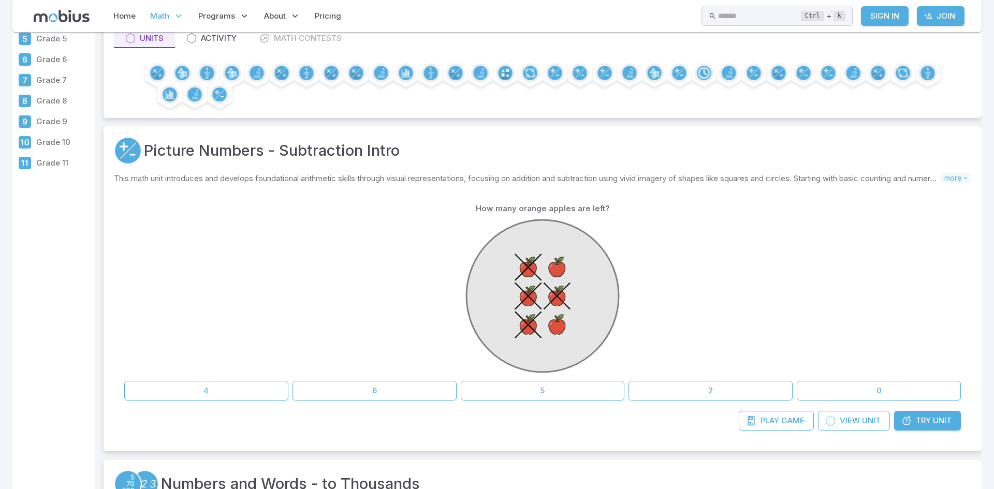
scroll to position [124, 0]
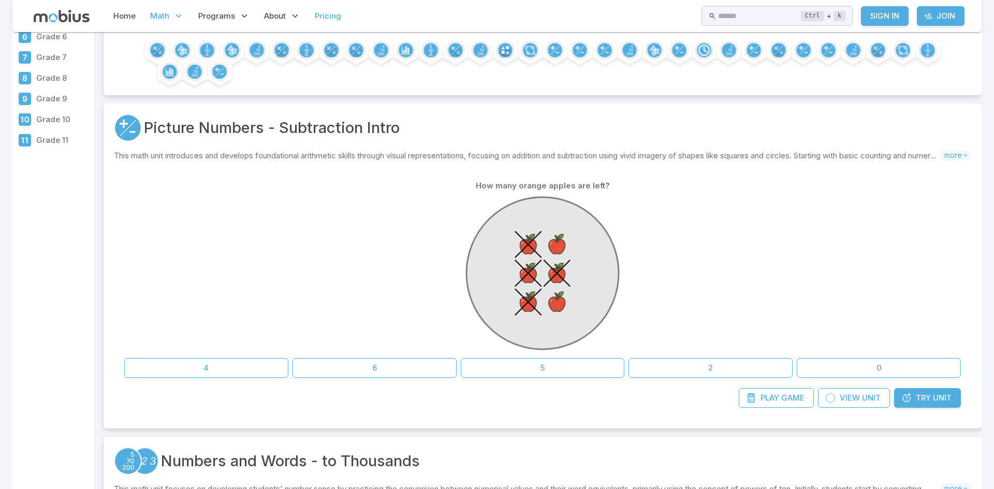
click at [320, 18] on link "Pricing" at bounding box center [328, 16] width 33 height 24
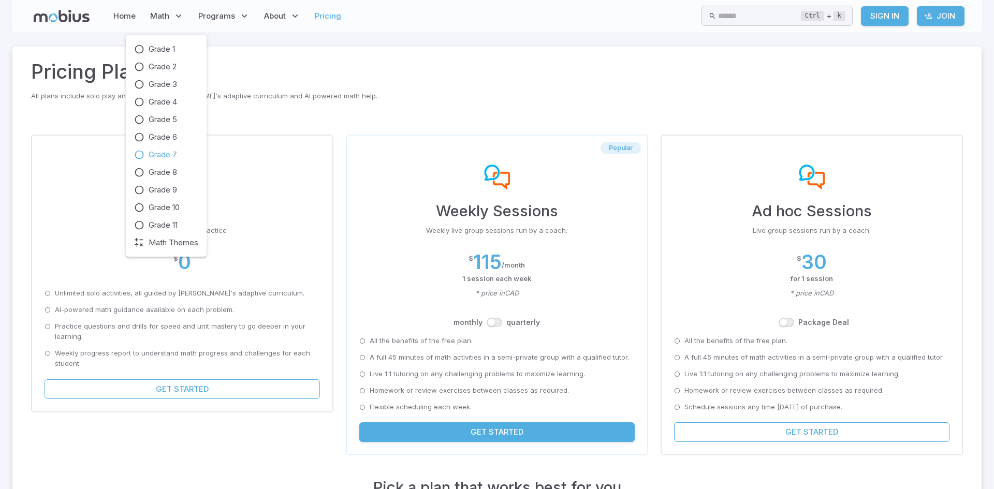
click at [157, 153] on span "Grade 7" at bounding box center [163, 154] width 28 height 11
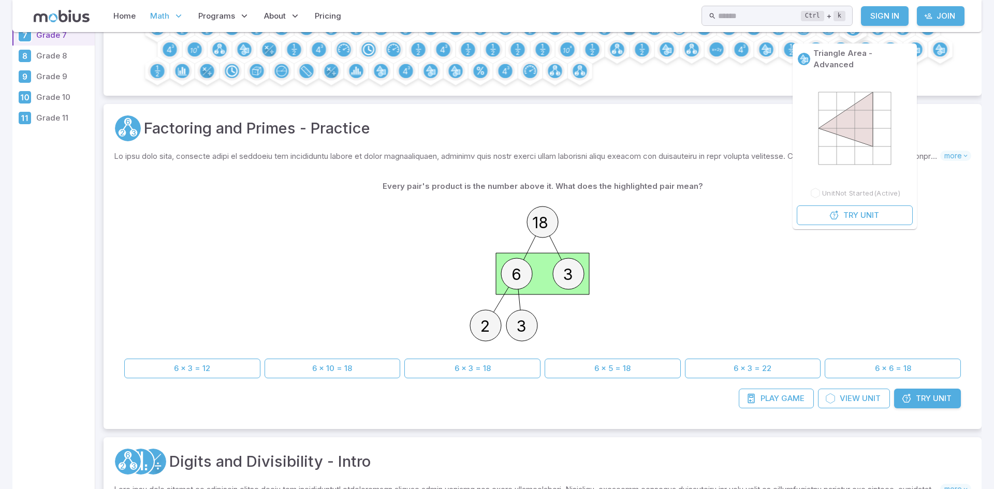
scroll to position [89, 0]
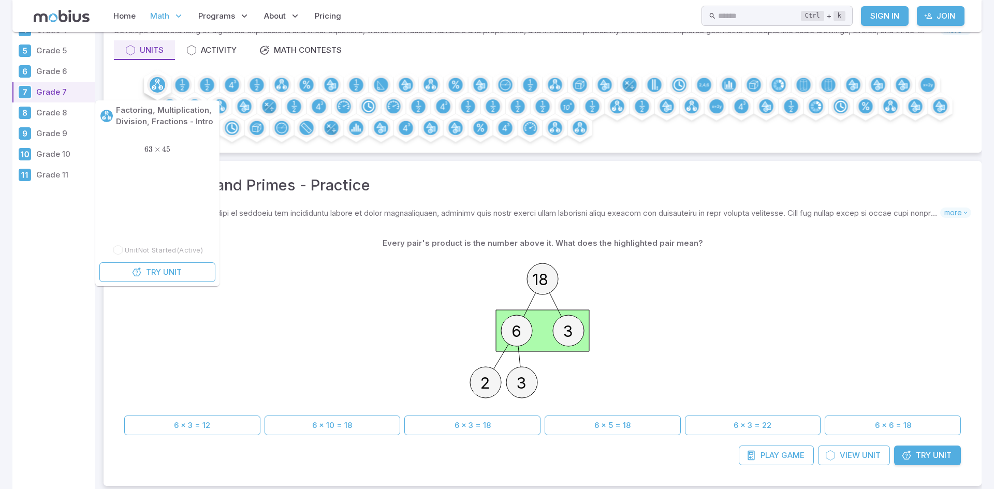
click at [163, 89] on circle at bounding box center [158, 85] width 16 height 16
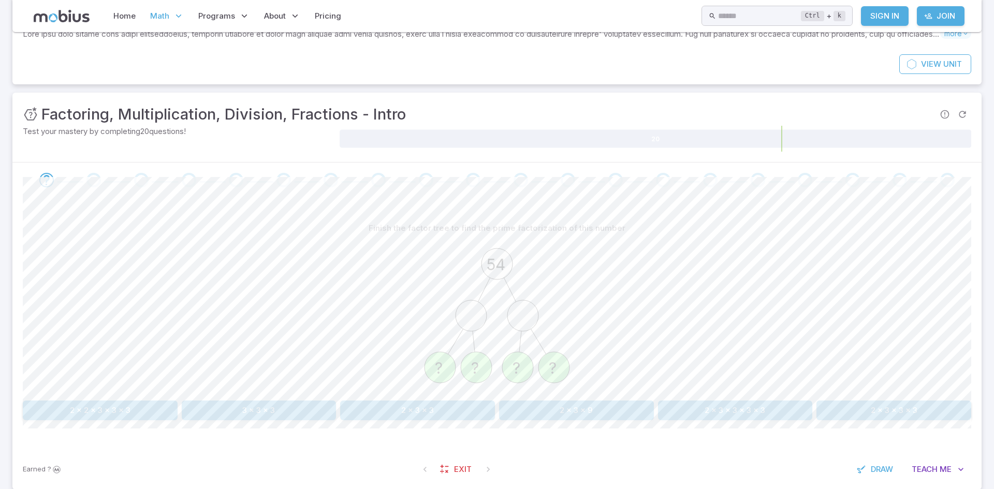
scroll to position [88, 0]
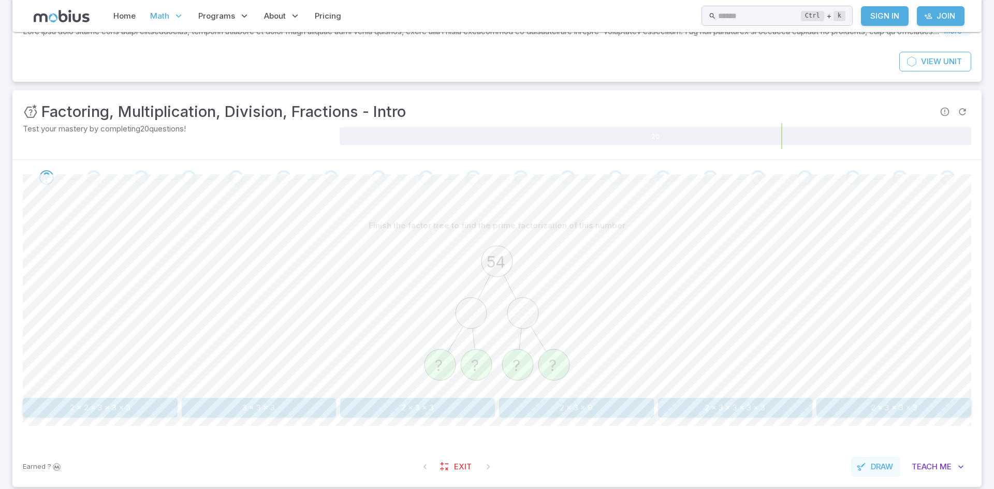
click at [884, 471] on span "Draw" at bounding box center [882, 466] width 22 height 11
click at [592, 196] on icon at bounding box center [590, 194] width 8 height 8
click at [546, 193] on icon at bounding box center [549, 194] width 8 height 8
click at [589, 197] on icon at bounding box center [590, 194] width 8 height 8
click at [550, 191] on icon at bounding box center [549, 194] width 8 height 8
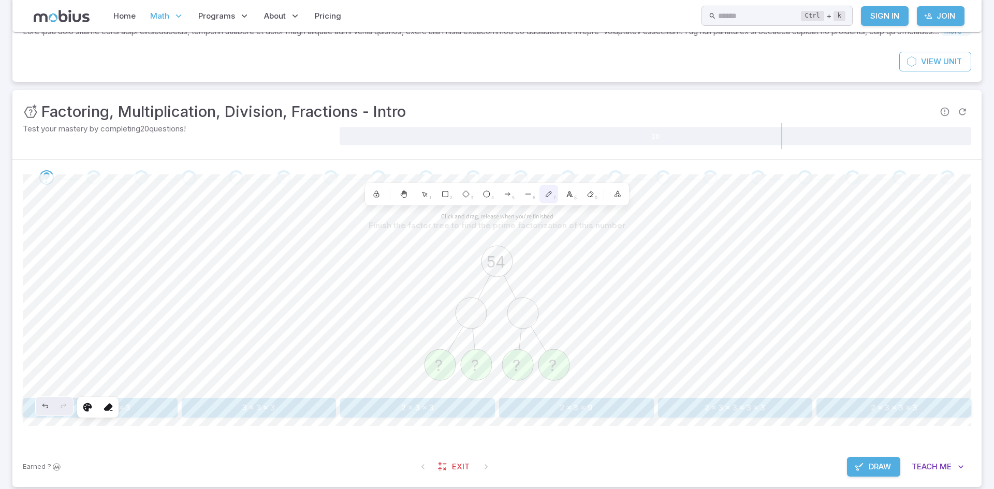
click at [547, 187] on div "7" at bounding box center [549, 194] width 19 height 19
click at [869, 464] on span "Draw" at bounding box center [880, 466] width 22 height 11
click at [725, 410] on button "2 x 3 x 3 x 3 x 3" at bounding box center [735, 408] width 155 height 20
click at [864, 464] on icon "button" at bounding box center [861, 467] width 10 height 10
click at [873, 464] on span "Draw" at bounding box center [880, 466] width 22 height 11
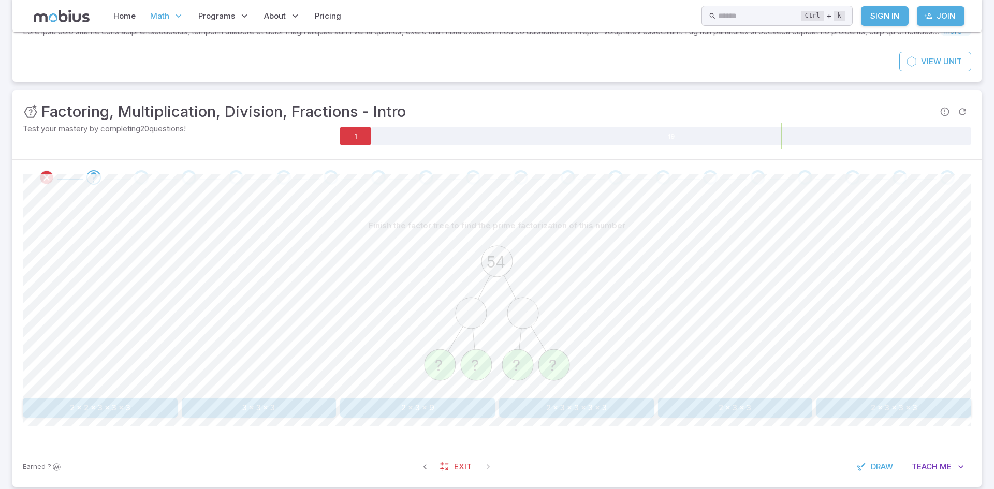
click at [801, 162] on div at bounding box center [496, 177] width 969 height 35
click at [877, 464] on span "Draw" at bounding box center [882, 464] width 22 height 11
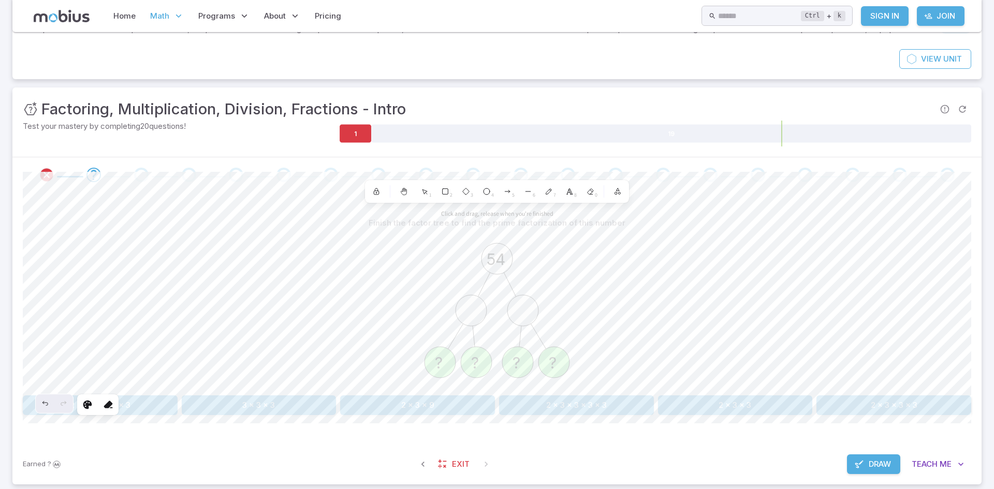
scroll to position [92, 0]
click at [561, 190] on div "8" at bounding box center [569, 190] width 19 height 19
click at [590, 190] on icon at bounding box center [591, 190] width 6 height 6
click at [570, 190] on polyline at bounding box center [569, 190] width 5 height 6
click at [595, 191] on span "0" at bounding box center [596, 194] width 3 height 8
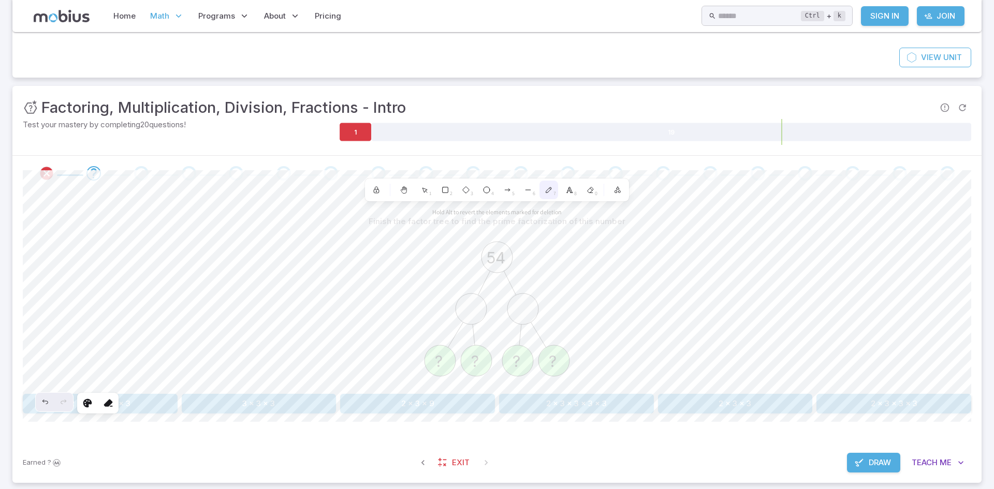
click at [549, 187] on icon at bounding box center [549, 190] width 8 height 8
click at [549, 190] on icon at bounding box center [548, 189] width 5 height 5
click at [51, 410] on div "Undo" at bounding box center [45, 402] width 19 height 19
click at [52, 408] on div "Undo" at bounding box center [45, 402] width 19 height 19
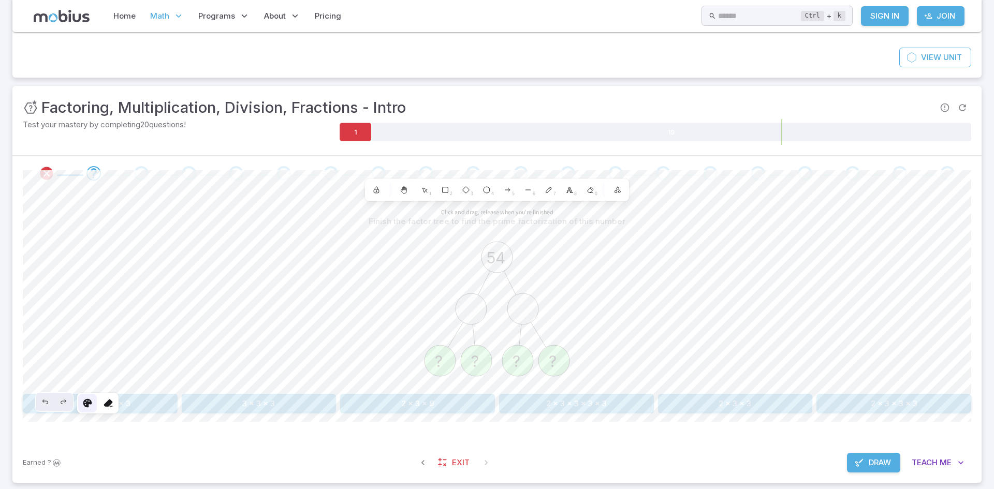
click at [81, 406] on div at bounding box center [87, 403] width 19 height 19
click at [119, 210] on button "Stroke" at bounding box center [121, 204] width 13 height 13
click at [122, 209] on button "Stroke" at bounding box center [121, 204] width 13 height 13
type input "***"
click at [78, 325] on div "100 0" at bounding box center [82, 313] width 91 height 23
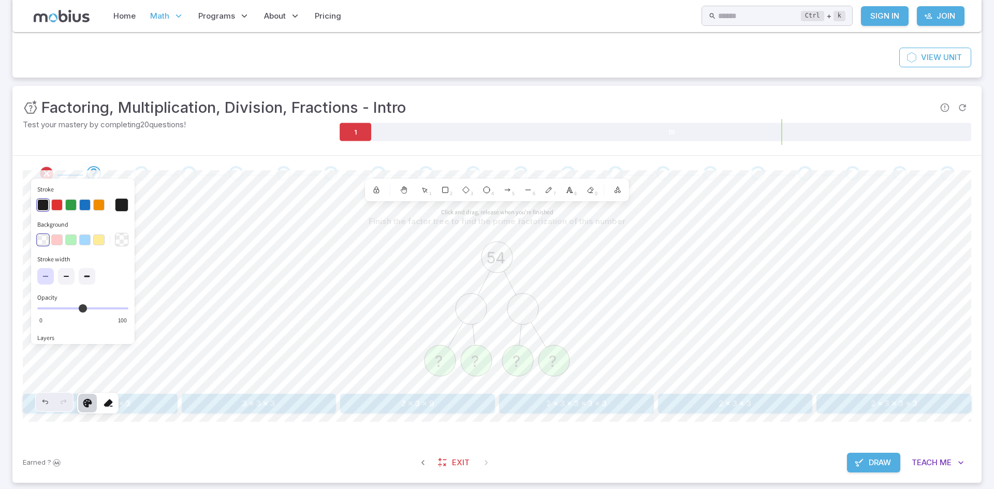
click at [78, 310] on input "Opacity 100 0" at bounding box center [82, 309] width 91 height 2
click at [592, 191] on icon at bounding box center [591, 189] width 2 height 2
click at [547, 193] on icon at bounding box center [548, 189] width 5 height 5
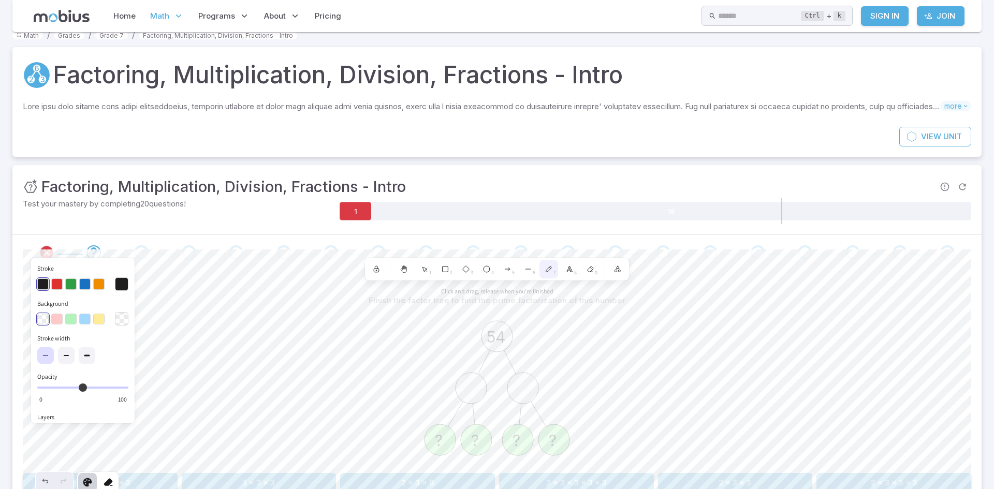
scroll to position [11, 0]
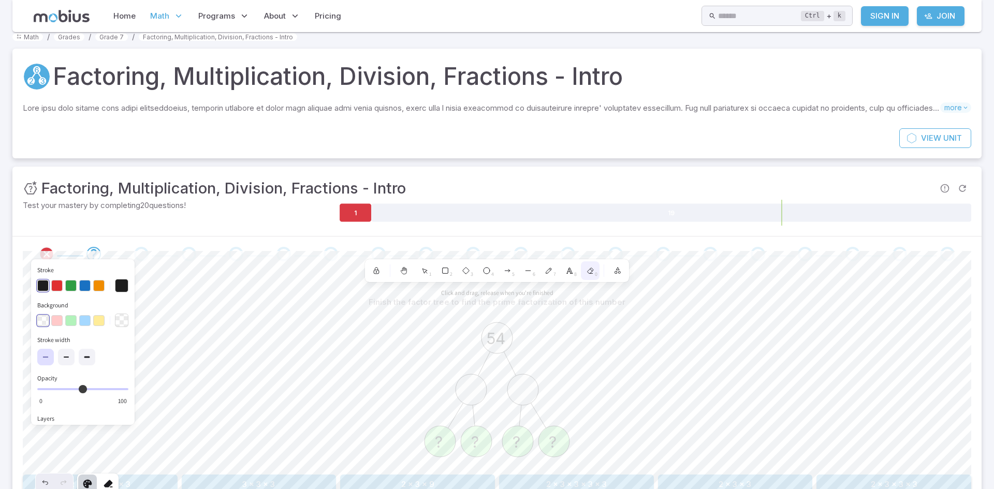
click at [582, 263] on div "0" at bounding box center [590, 270] width 19 height 19
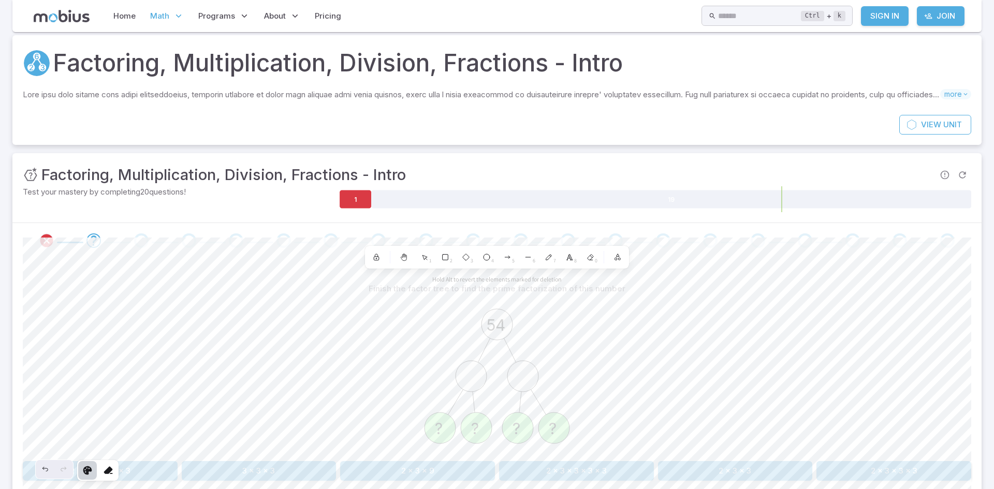
click at [81, 467] on div at bounding box center [87, 470] width 19 height 19
click at [592, 254] on icon at bounding box center [590, 257] width 8 height 8
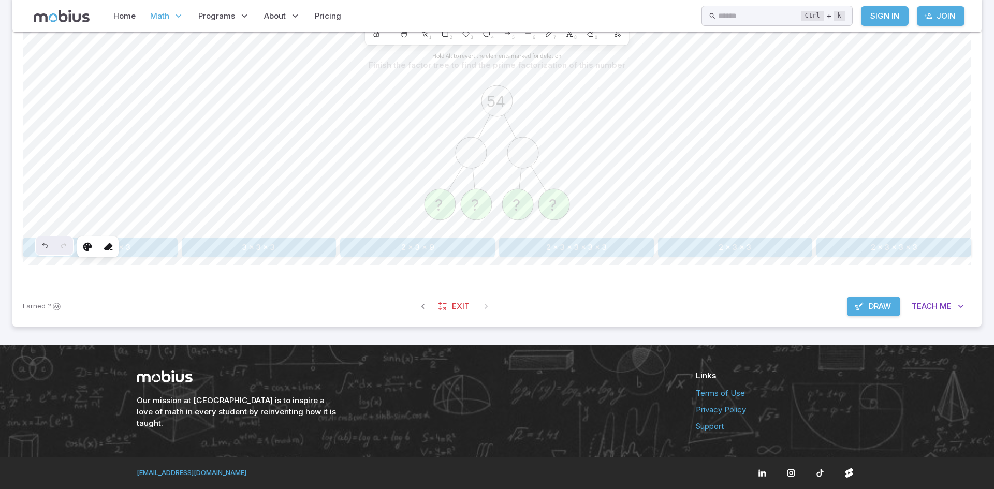
scroll to position [247, 0]
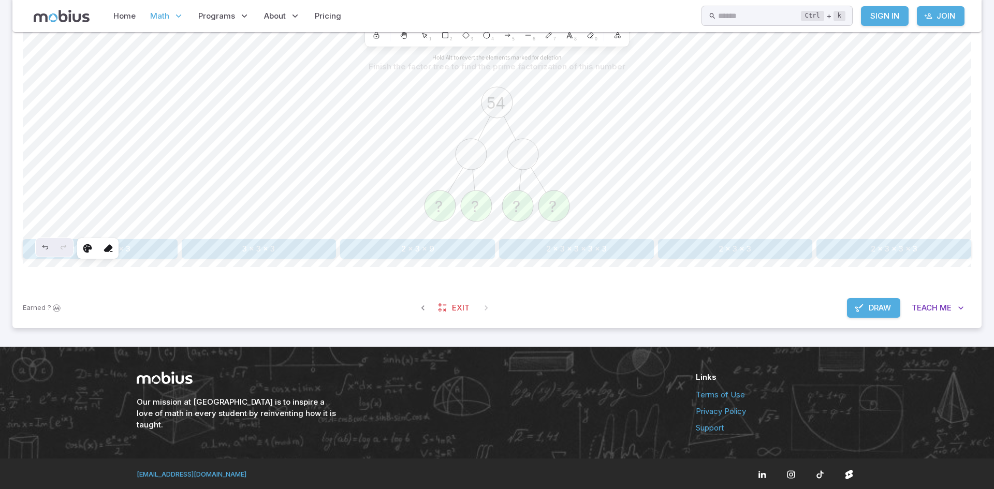
click at [878, 305] on span "Draw" at bounding box center [880, 307] width 22 height 11
click at [933, 250] on button "2 x 3 x 3 x 3" at bounding box center [894, 249] width 155 height 20
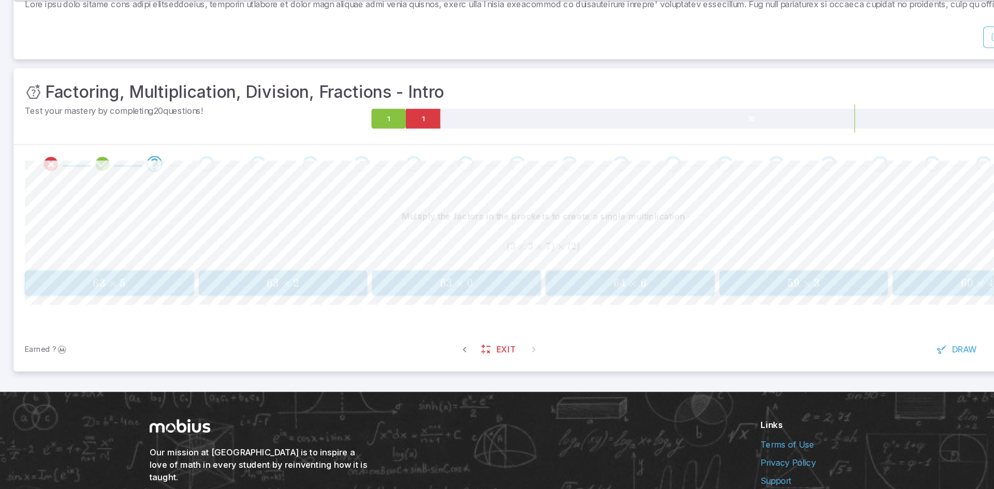
scroll to position [76, 0]
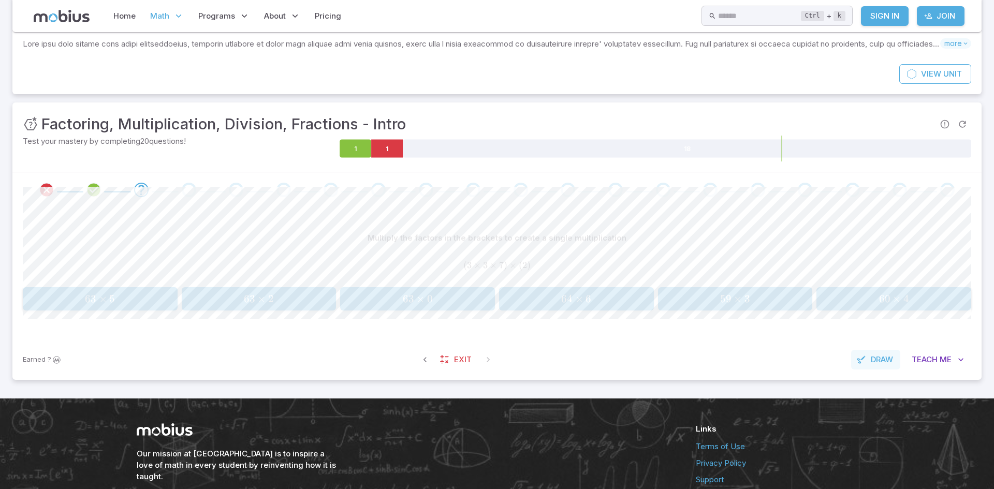
click at [871, 361] on span "Draw" at bounding box center [882, 359] width 22 height 11
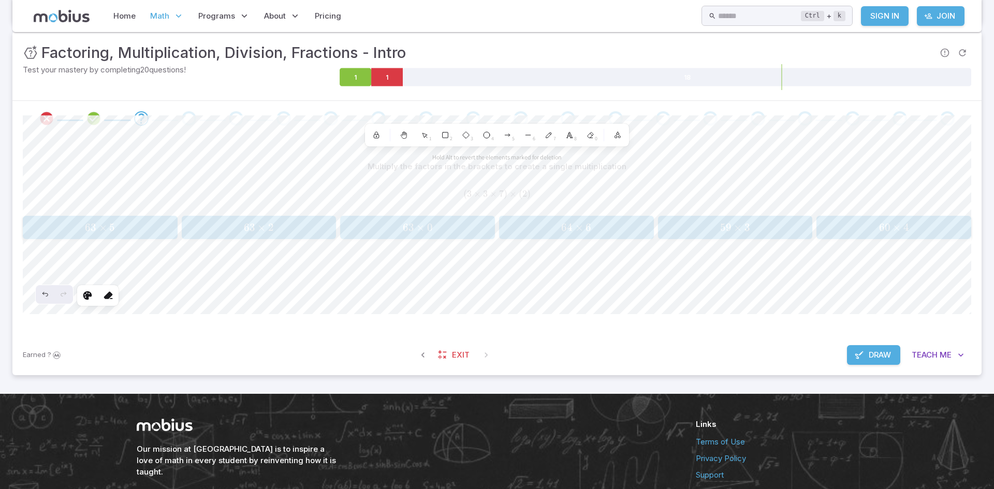
scroll to position [0, 0]
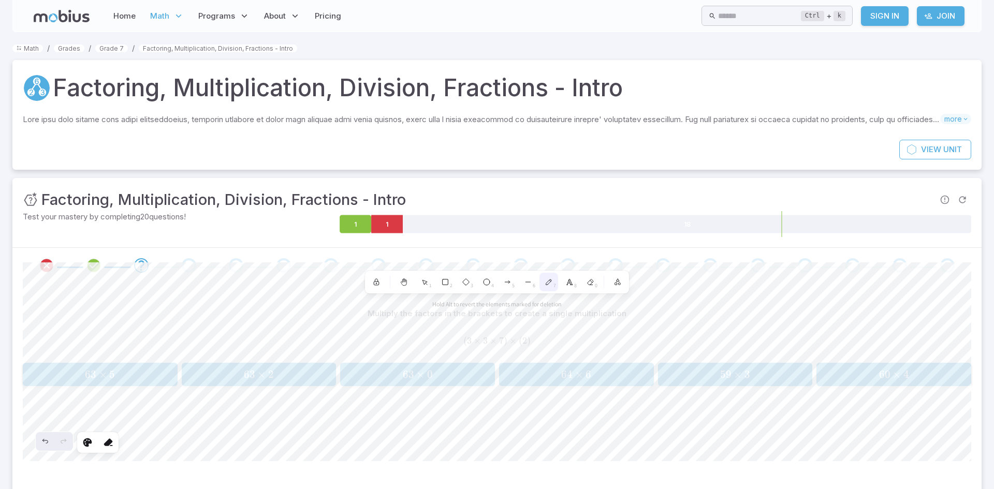
click at [546, 285] on icon at bounding box center [548, 282] width 5 height 5
click at [105, 452] on div at bounding box center [108, 442] width 19 height 19
click at [107, 445] on icon at bounding box center [108, 443] width 10 height 10
click at [86, 444] on icon at bounding box center [87, 443] width 10 height 10
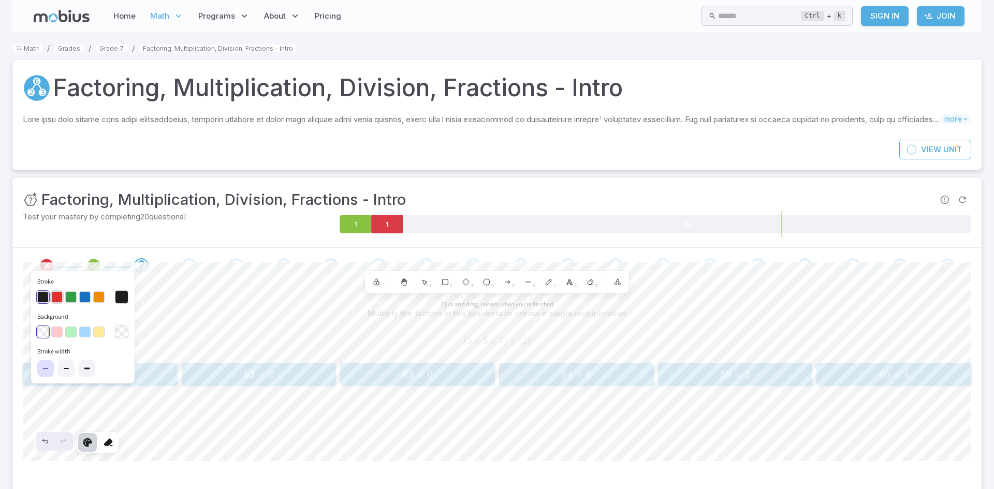
click at [57, 297] on button "button" at bounding box center [56, 297] width 11 height 11
click at [45, 369] on icon at bounding box center [45, 369] width 5 height 0
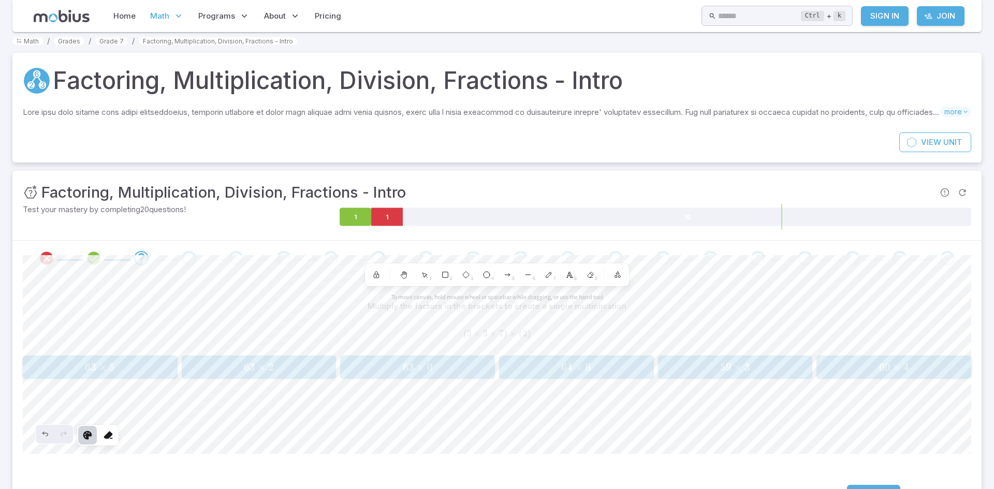
scroll to position [10, 0]
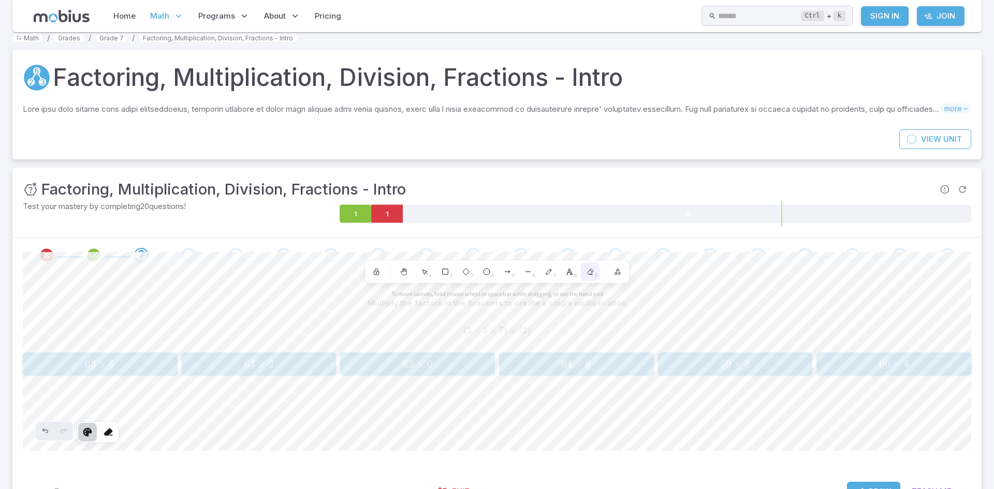
click at [589, 273] on icon at bounding box center [591, 272] width 6 height 6
click at [570, 272] on polyline at bounding box center [569, 272] width 5 height 6
click at [108, 327] on button "button" at bounding box center [112, 323] width 17 height 17
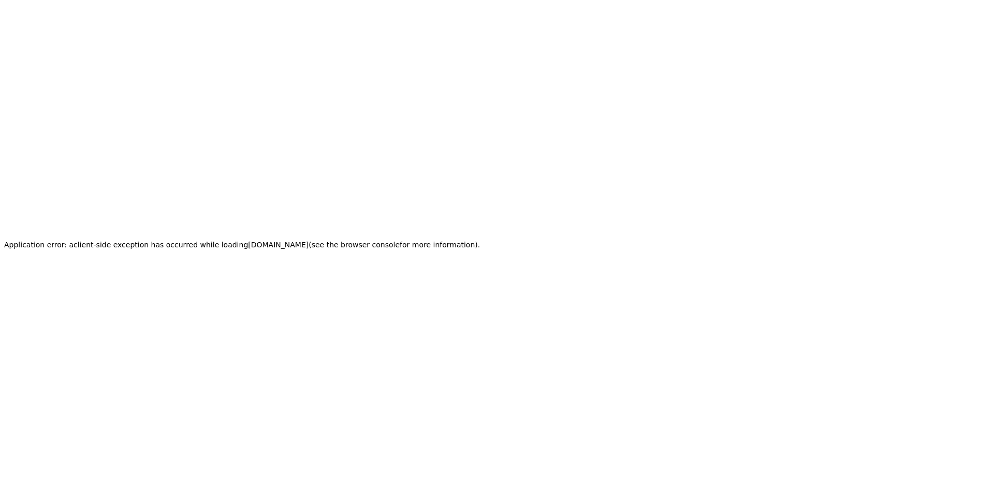
scroll to position [0, 0]
click at [156, 90] on div "Application error: a client -side exception has occurred while loading app.mobi…" at bounding box center [242, 244] width 484 height 489
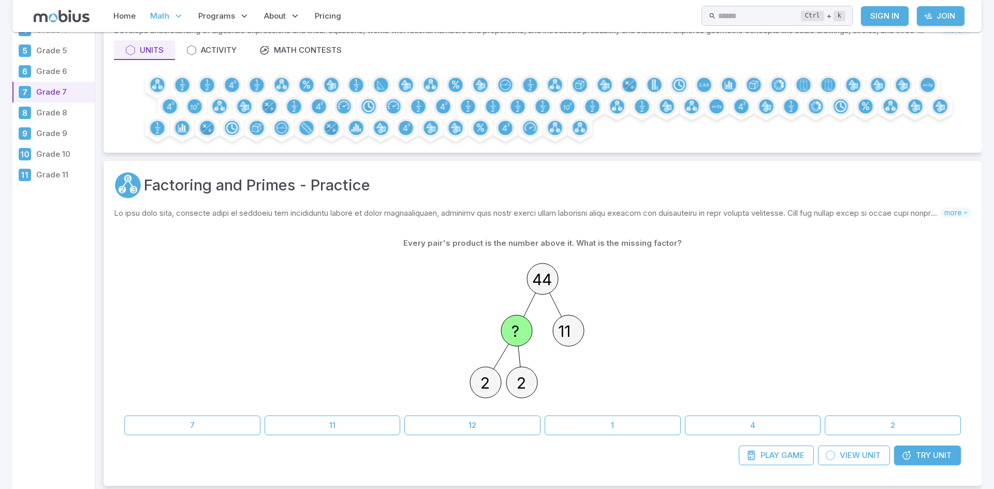
scroll to position [124, 0]
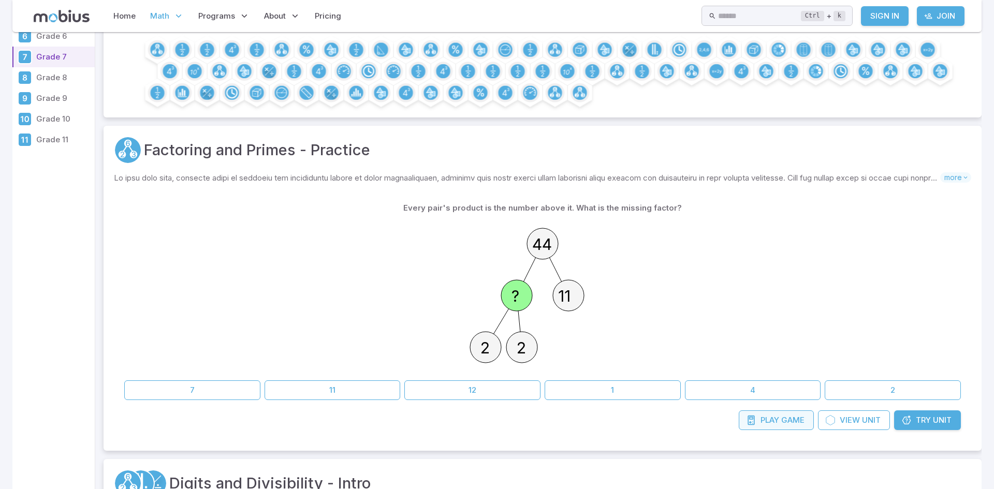
click at [787, 418] on span "Game" at bounding box center [792, 420] width 23 height 11
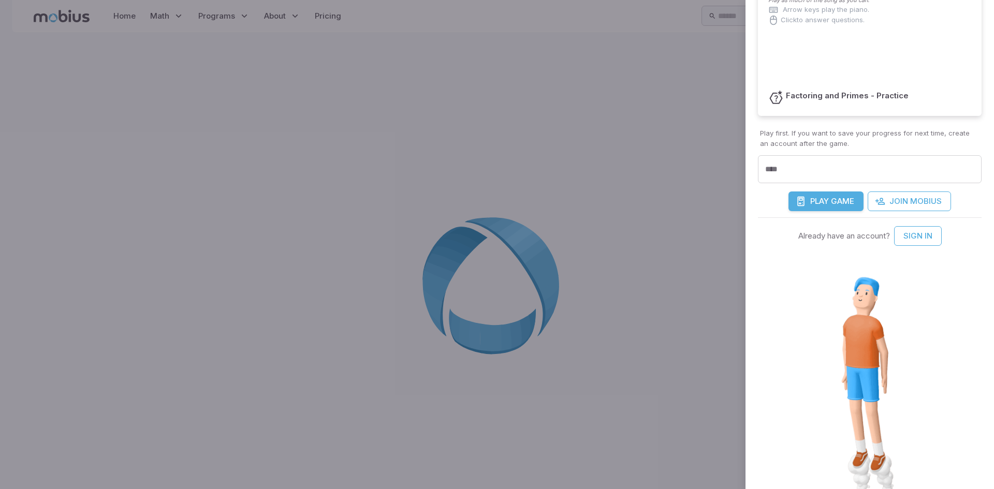
scroll to position [214, 0]
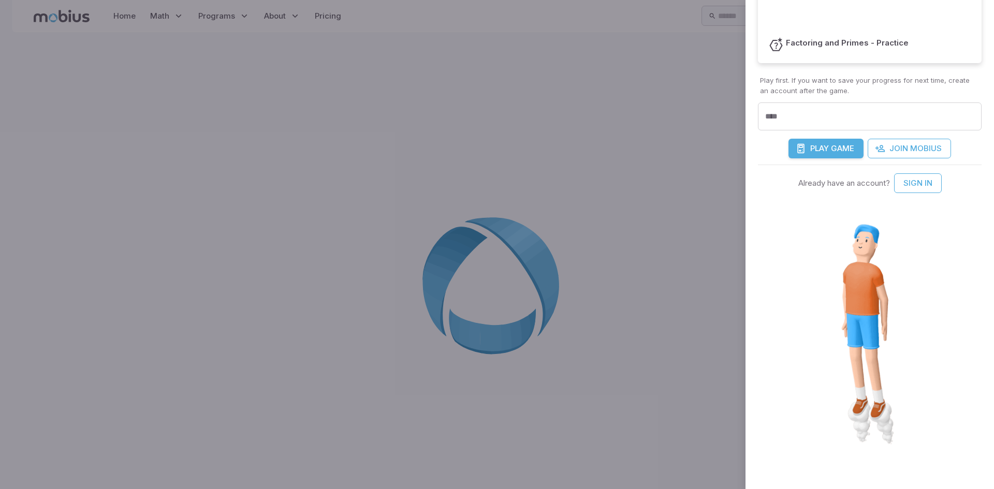
click at [509, 360] on div at bounding box center [497, 244] width 994 height 489
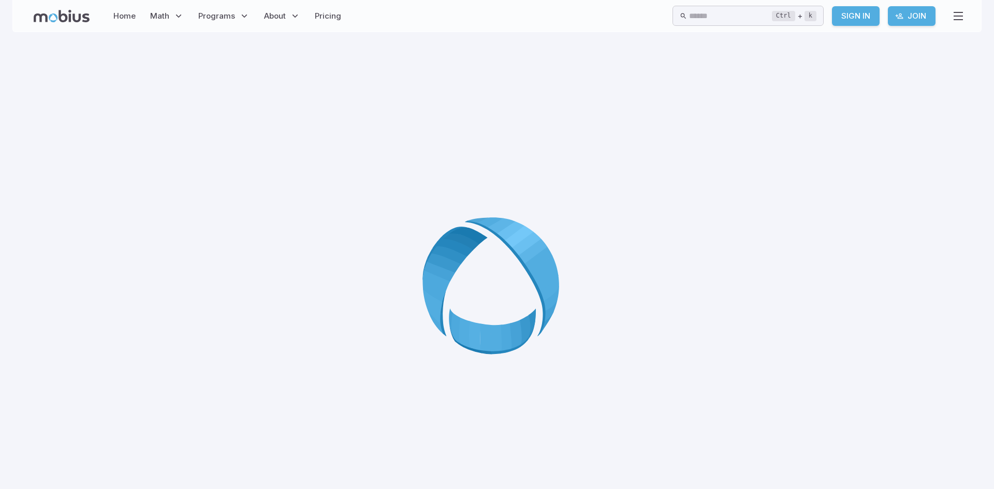
drag, startPoint x: 648, startPoint y: 261, endPoint x: 660, endPoint y: 283, distance: 24.3
click at [660, 283] on div at bounding box center [497, 289] width 721 height 489
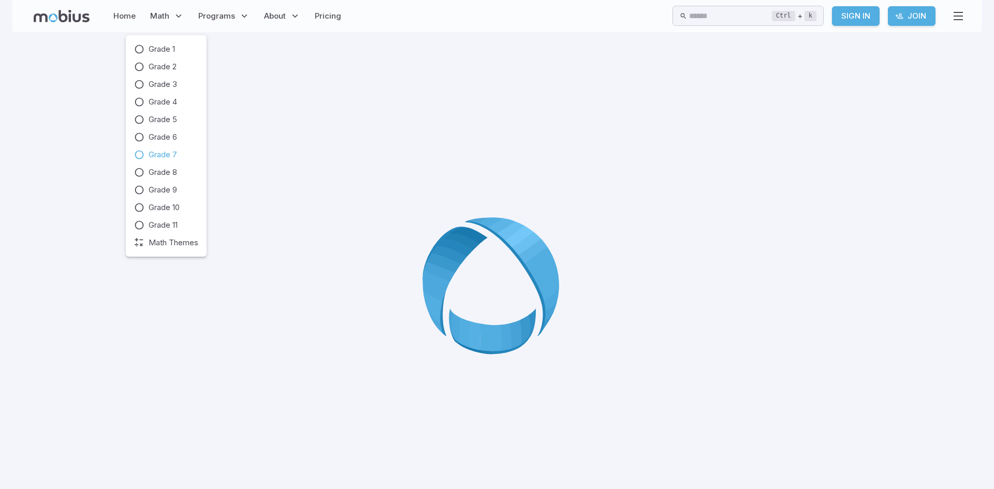
click at [163, 150] on span "Grade 7" at bounding box center [163, 154] width 28 height 11
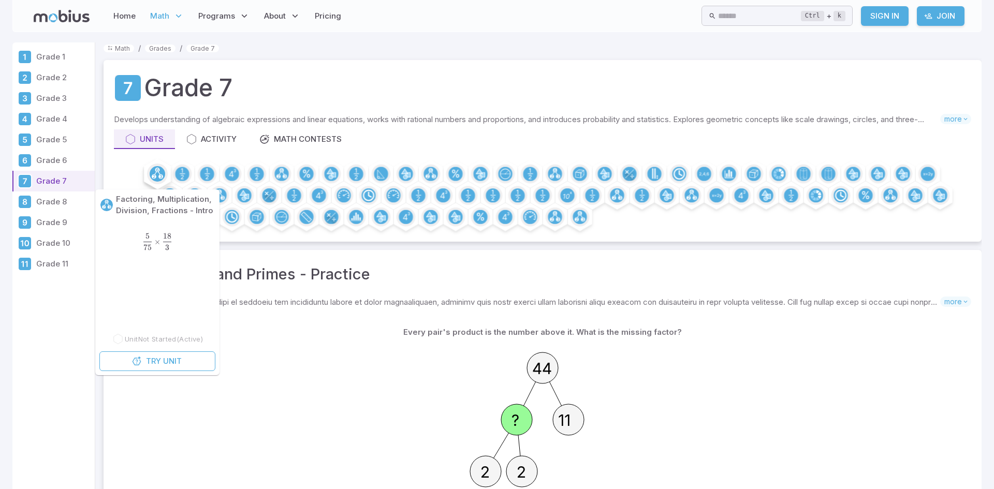
click at [155, 164] on div at bounding box center [157, 174] width 21 height 21
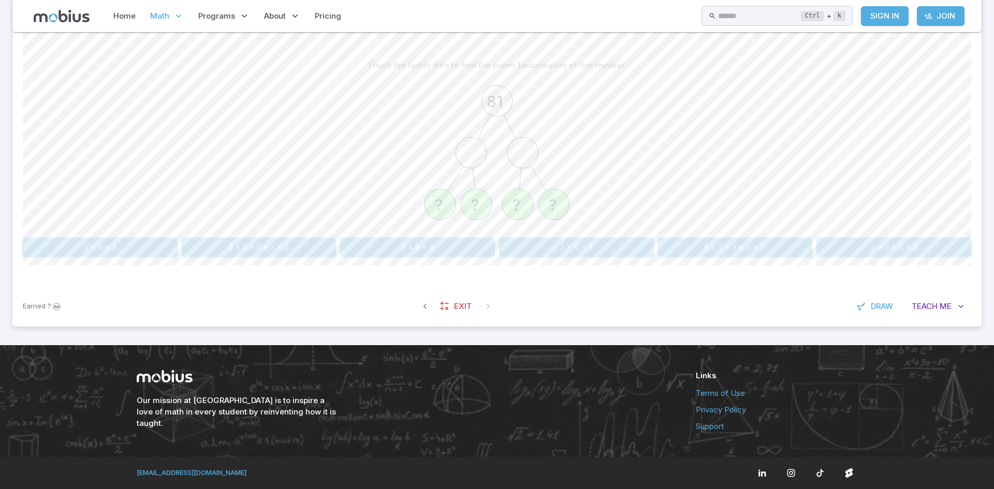
scroll to position [248, 0]
click at [871, 302] on span "Draw" at bounding box center [882, 306] width 22 height 11
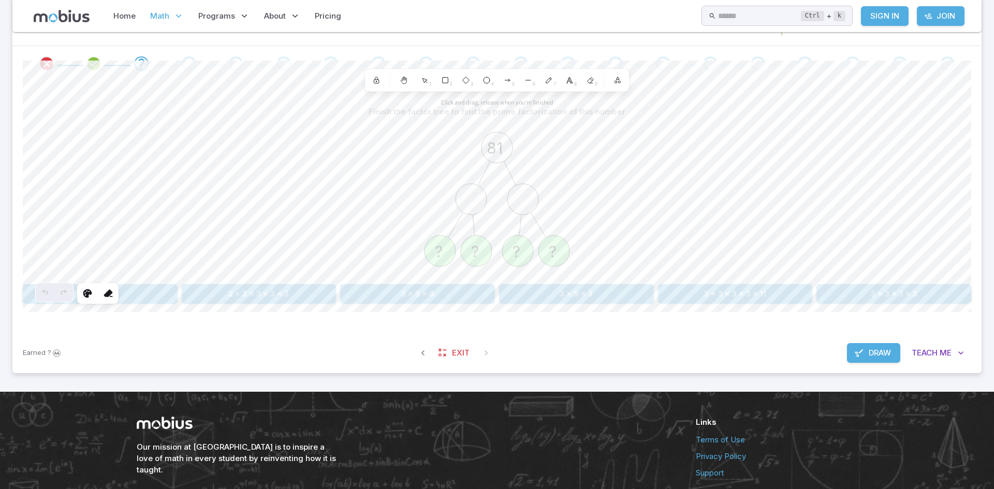
scroll to position [201, 0]
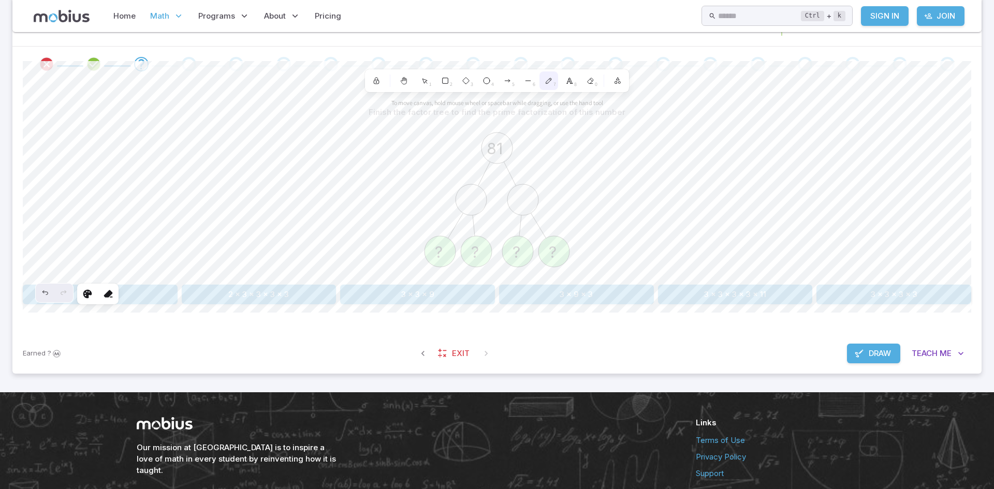
click at [551, 83] on icon at bounding box center [549, 81] width 8 height 8
click at [107, 297] on icon at bounding box center [108, 294] width 10 height 10
click at [107, 292] on icon at bounding box center [108, 294] width 10 height 10
click at [875, 351] on span "Draw" at bounding box center [880, 353] width 22 height 11
click at [922, 297] on button "3 x 3 x 3 x 3" at bounding box center [894, 295] width 155 height 20
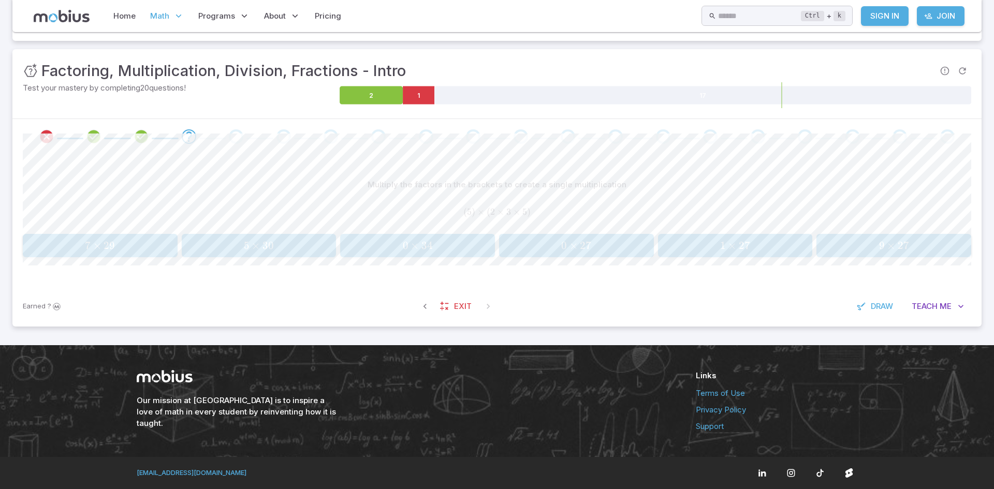
scroll to position [129, 0]
